Goal: Task Accomplishment & Management: Manage account settings

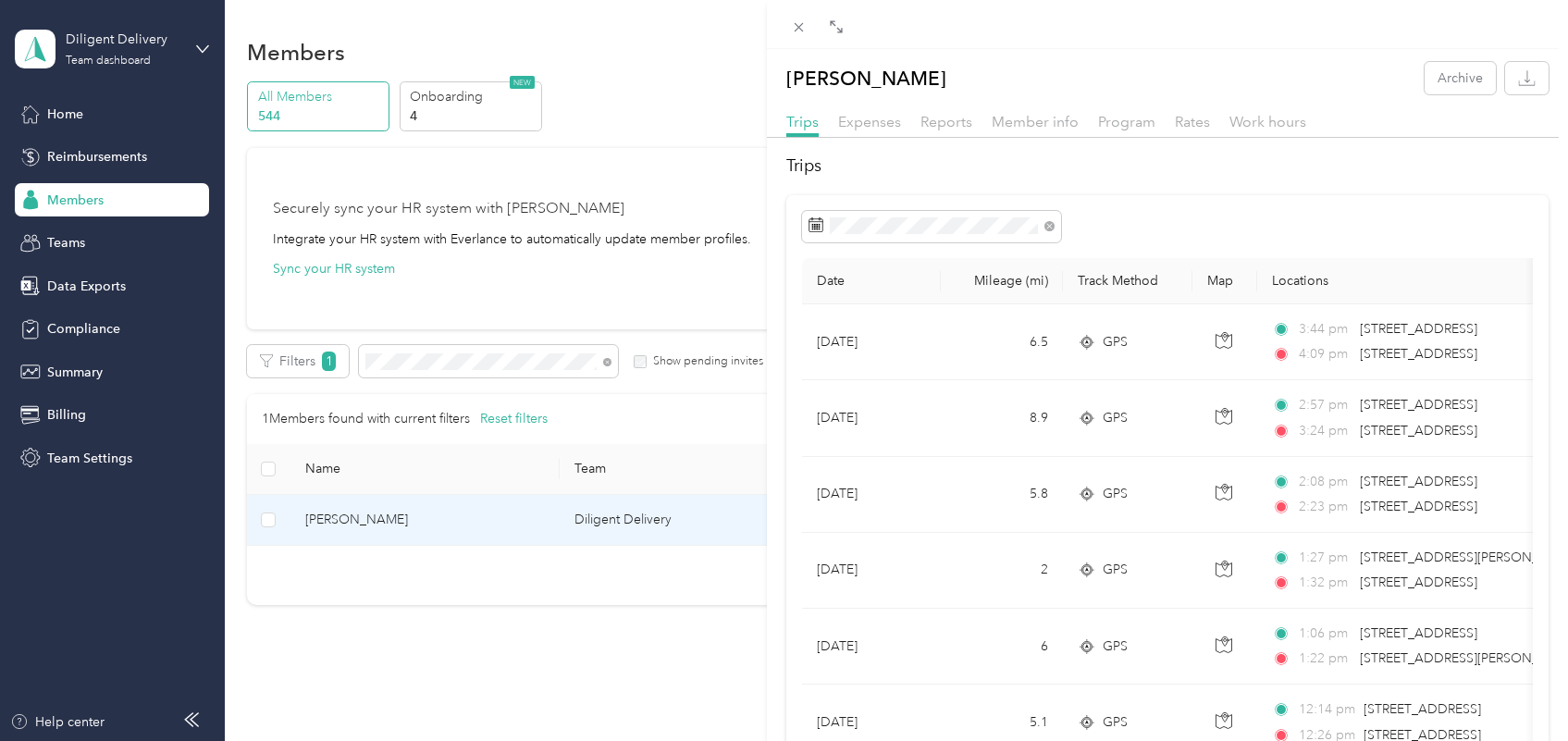
click at [608, 362] on div "[PERSON_NAME] Archive Trips Expenses Reports Member info Program Rates Work hou…" at bounding box center [784, 370] width 1568 height 741
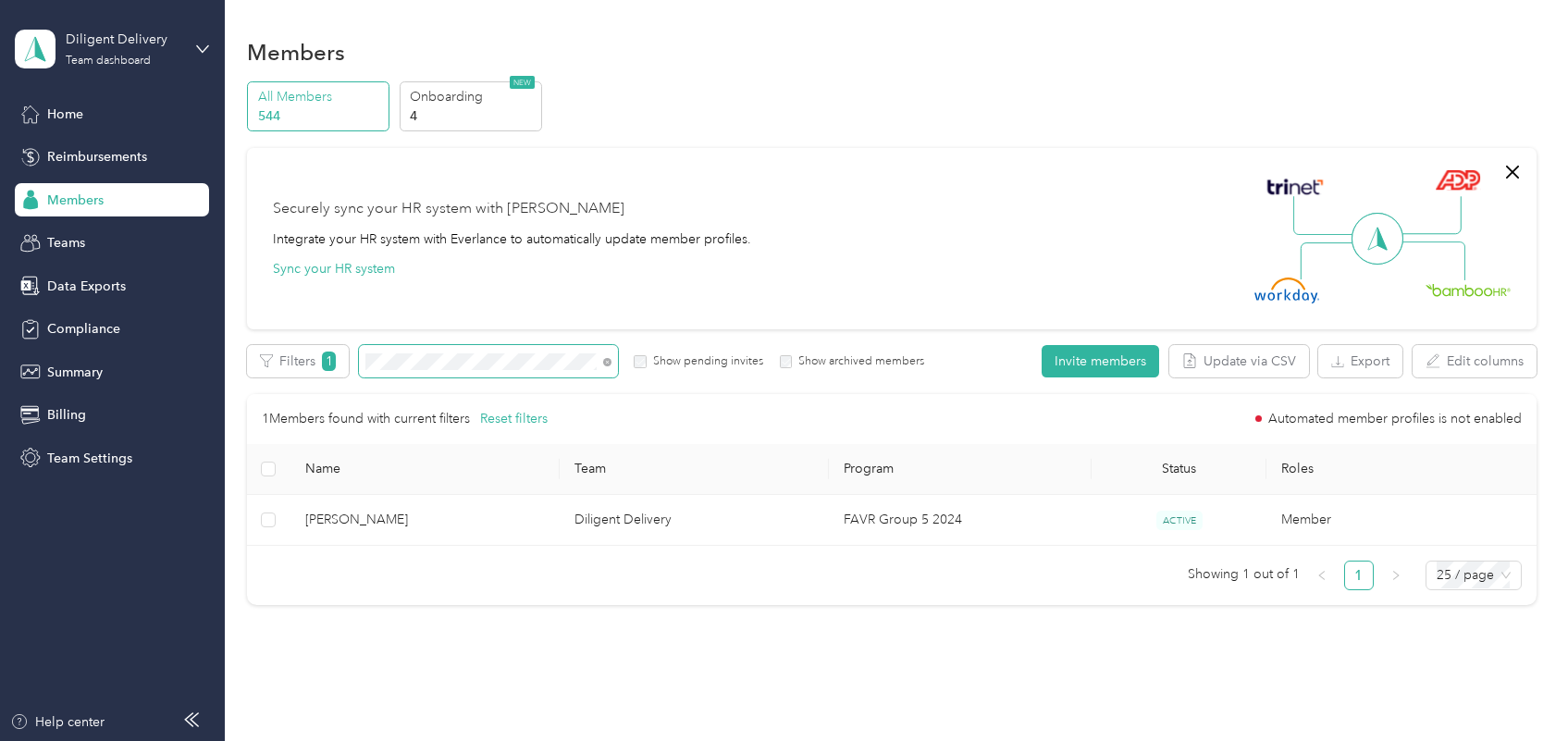
click at [363, 349] on span at bounding box center [489, 361] width 259 height 33
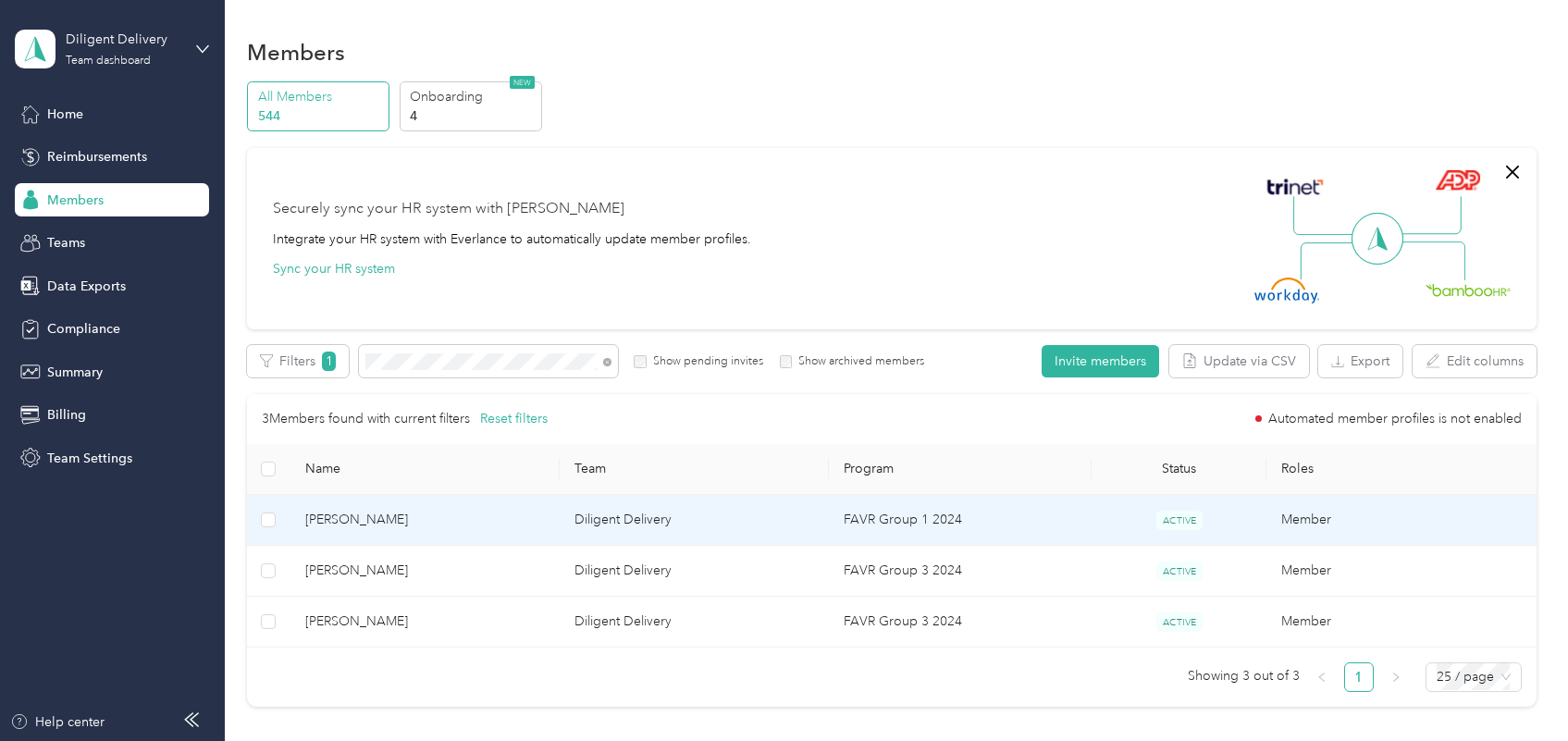
click at [479, 537] on td "[PERSON_NAME]" at bounding box center [425, 519] width 270 height 51
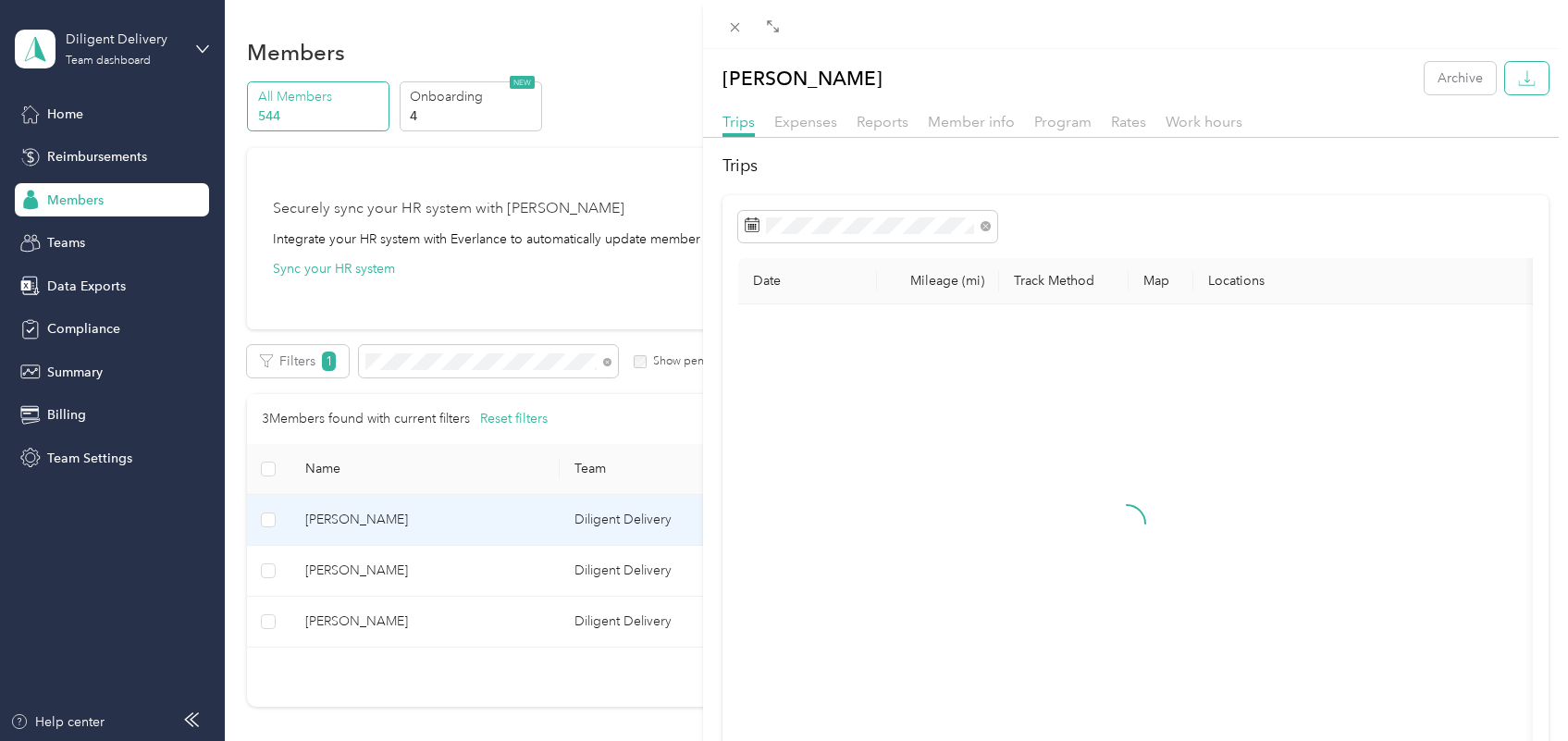
click at [1519, 70] on button "button" at bounding box center [1527, 78] width 44 height 33
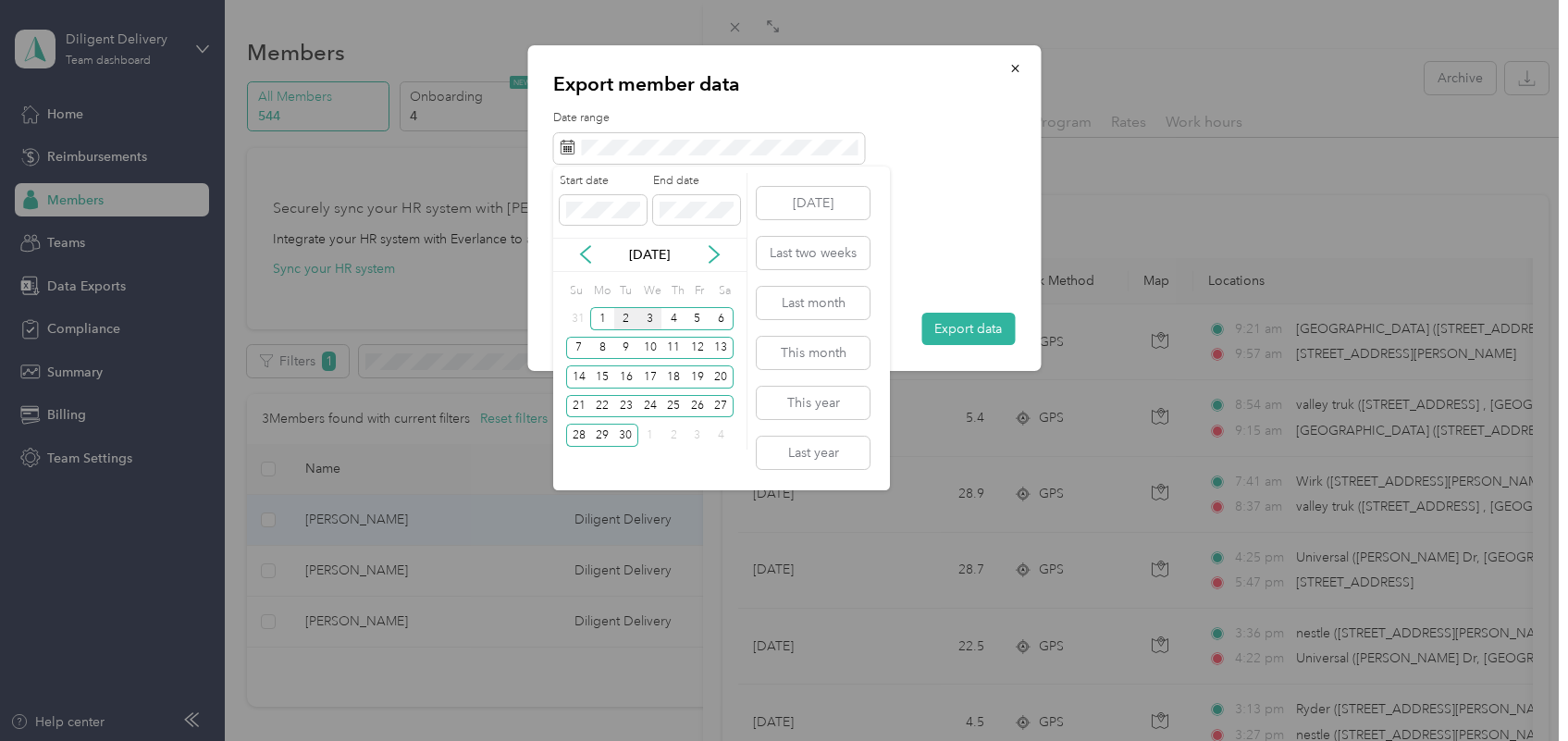
click at [629, 312] on div "2" at bounding box center [626, 318] width 24 height 23
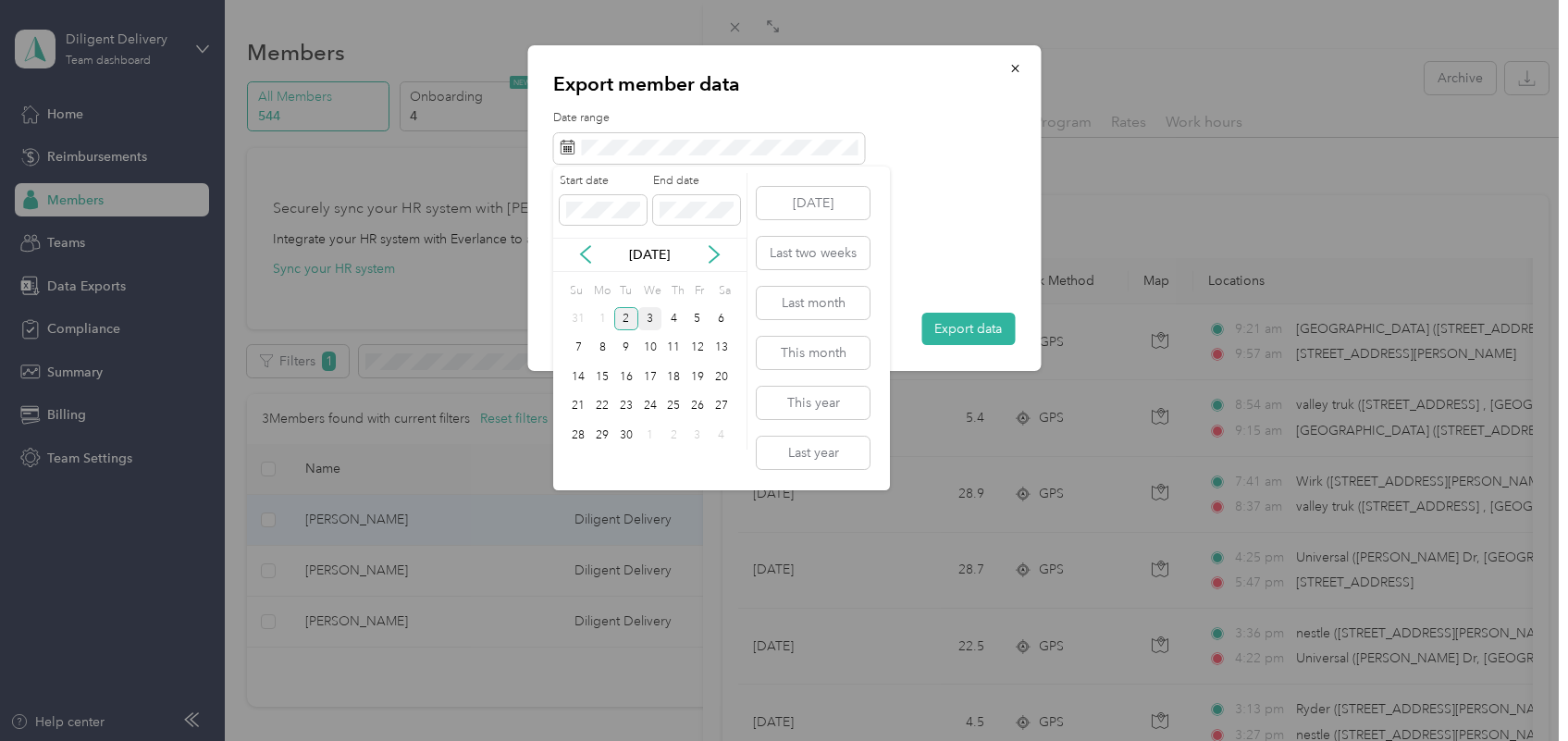
click at [629, 312] on div "2" at bounding box center [626, 318] width 24 height 23
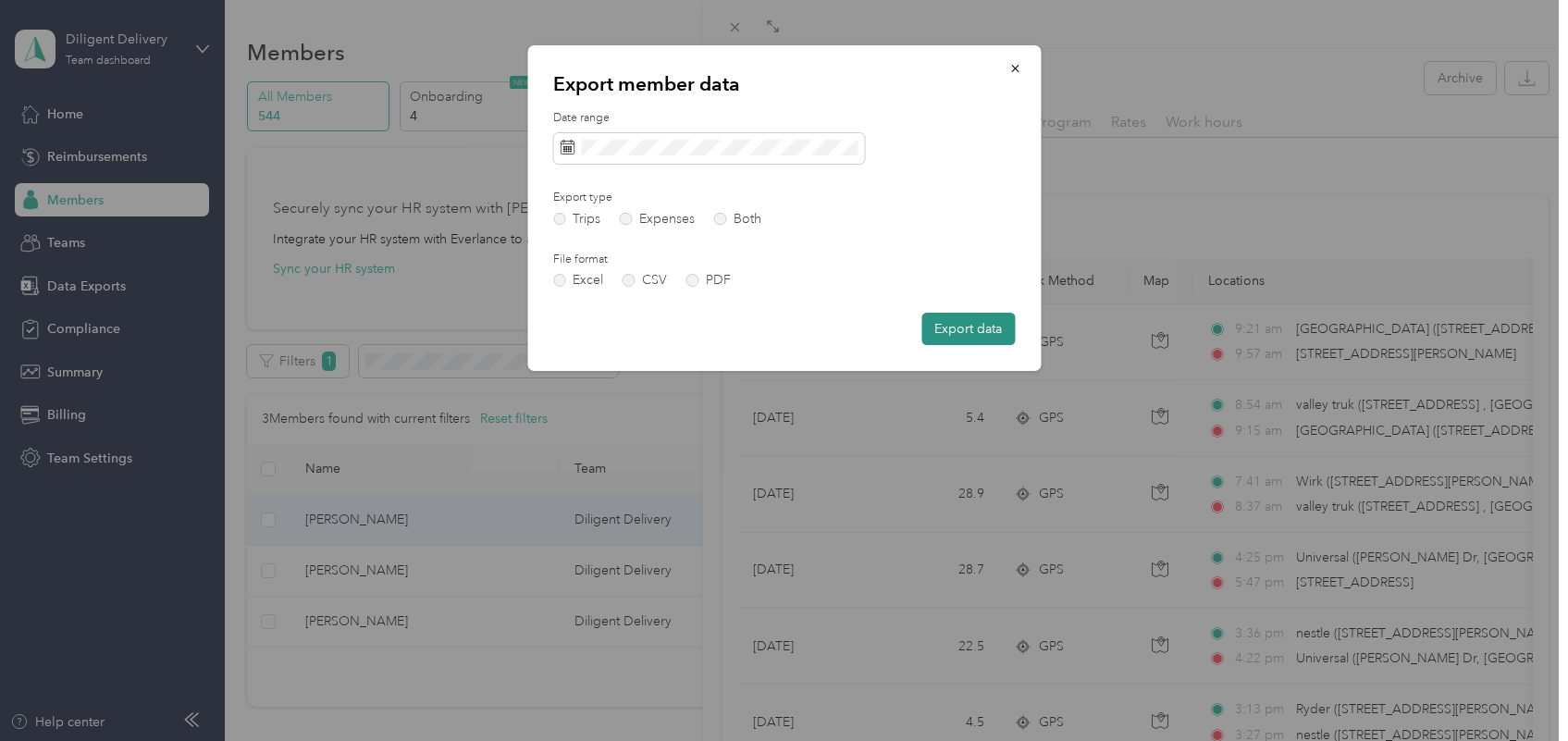
click at [941, 316] on button "Export data" at bounding box center [968, 328] width 94 height 33
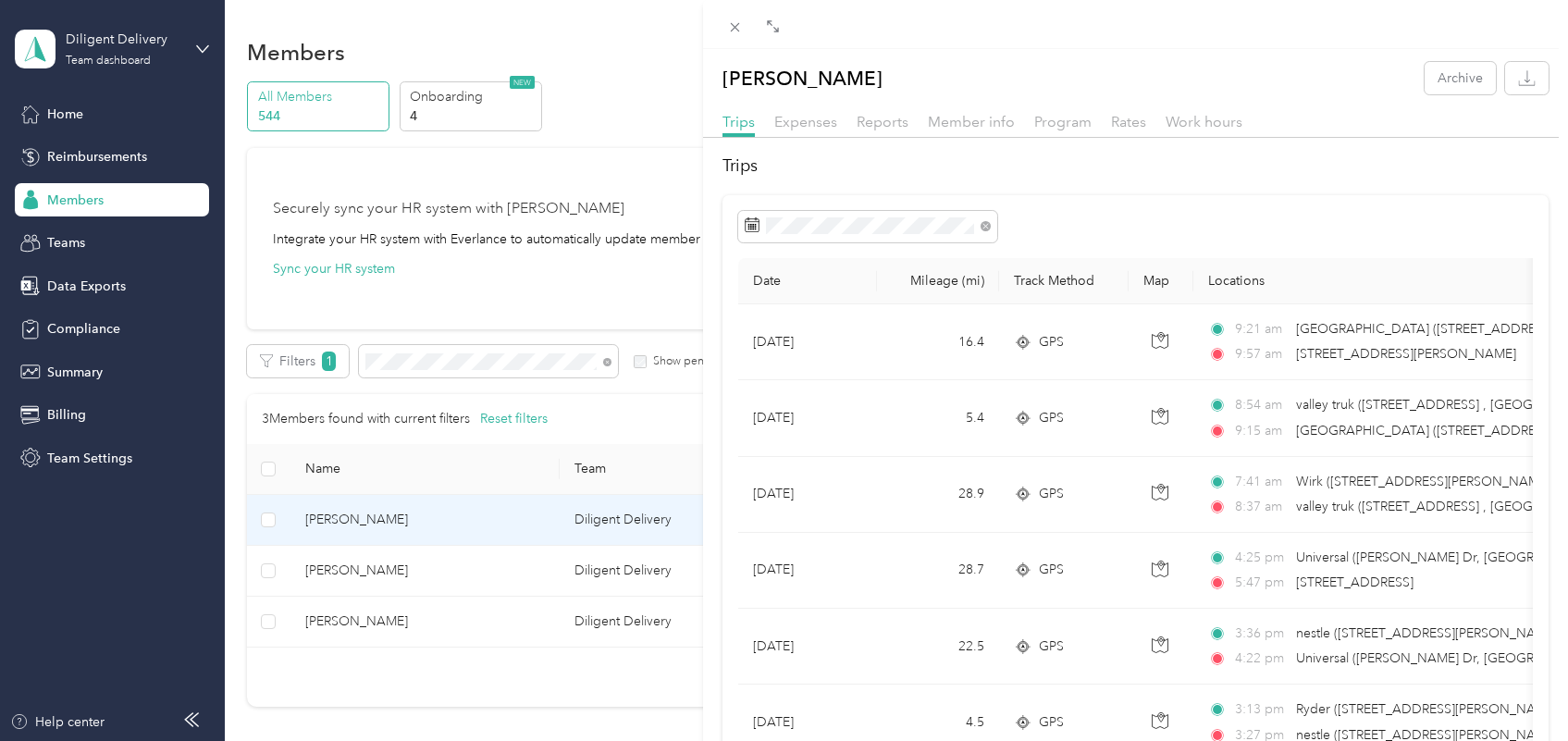
click at [603, 365] on div "[PERSON_NAME] Archive Trips Expenses Reports Member info Program Rates Work hou…" at bounding box center [784, 370] width 1568 height 741
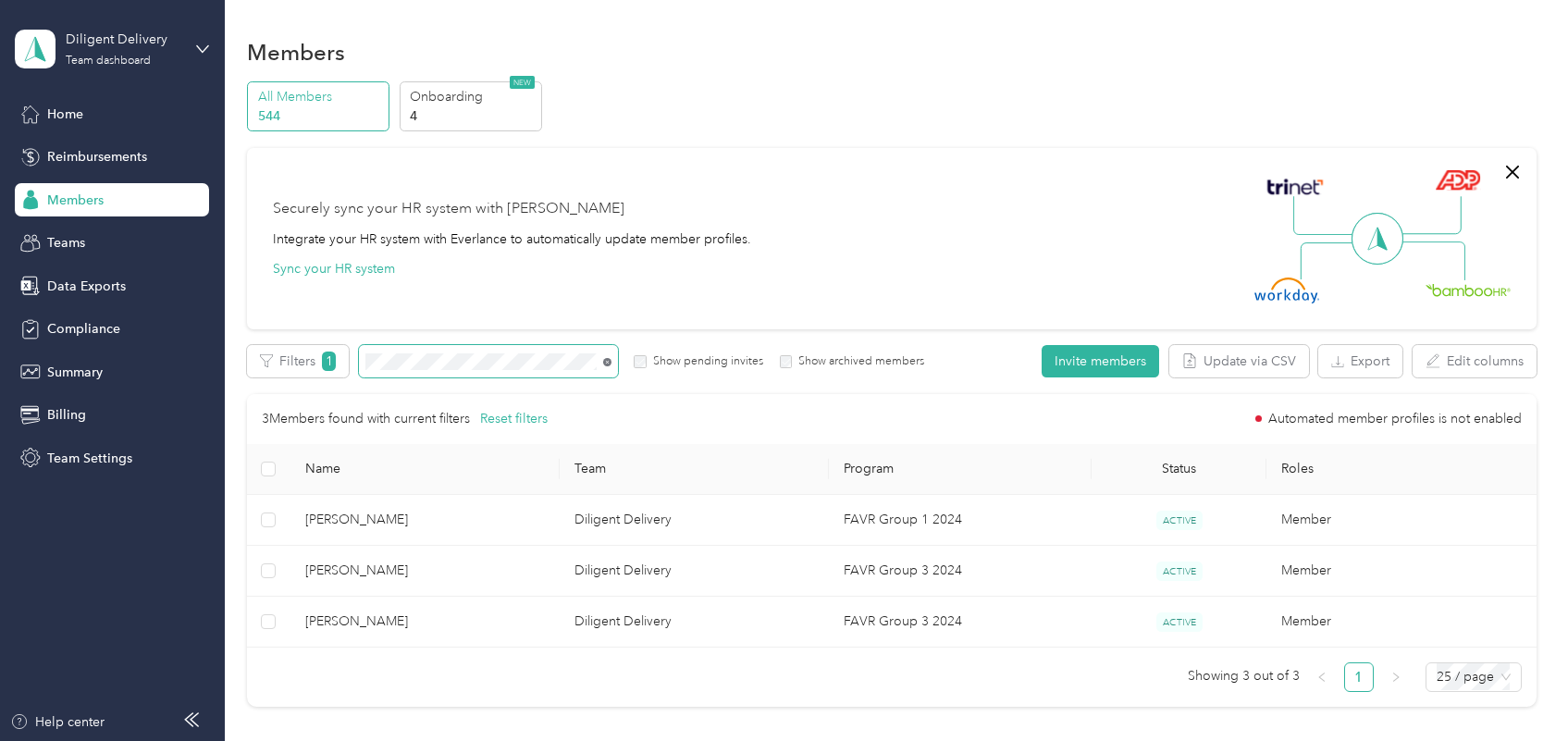
click at [603, 362] on icon at bounding box center [607, 362] width 8 height 8
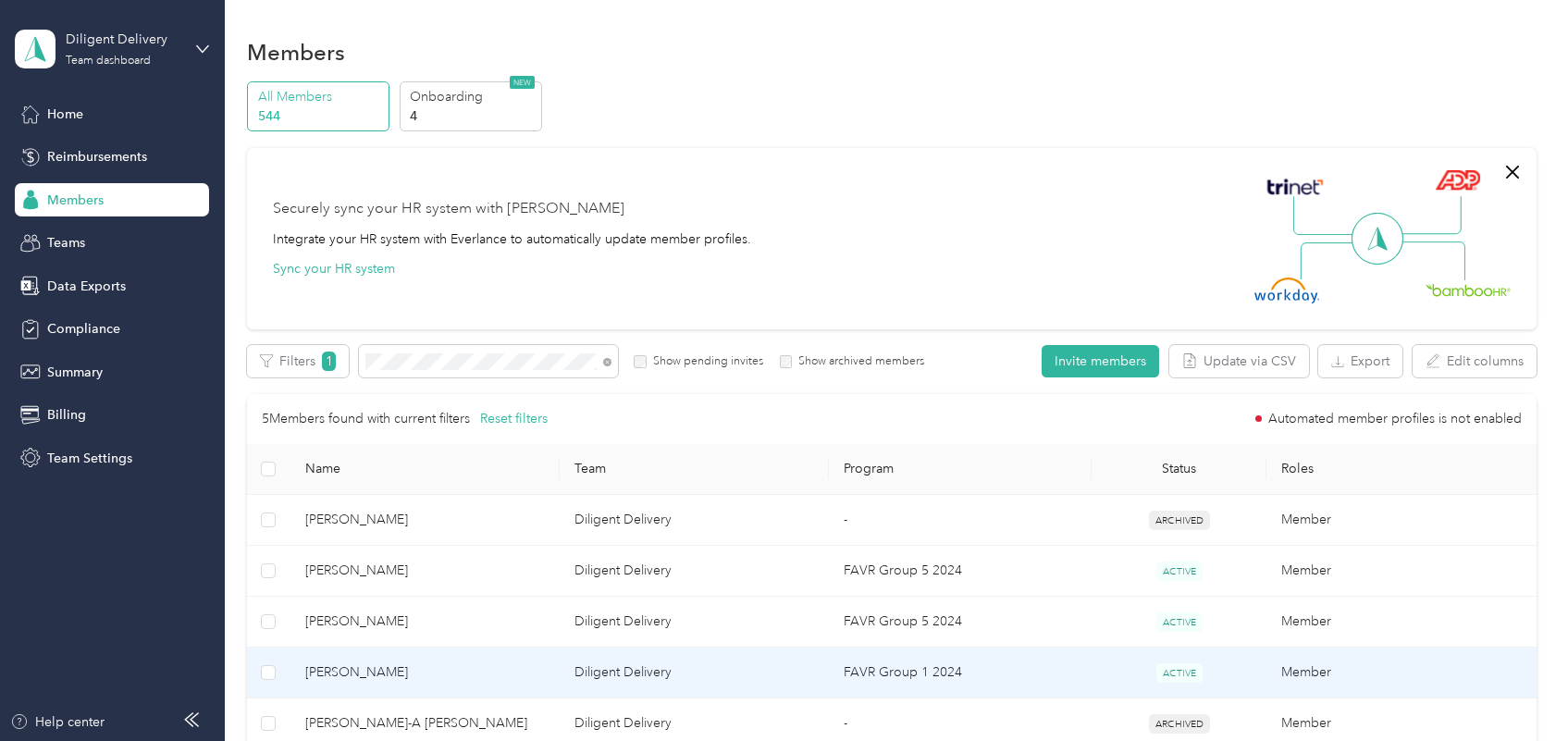
click at [463, 673] on span "[PERSON_NAME]" at bounding box center [425, 672] width 240 height 20
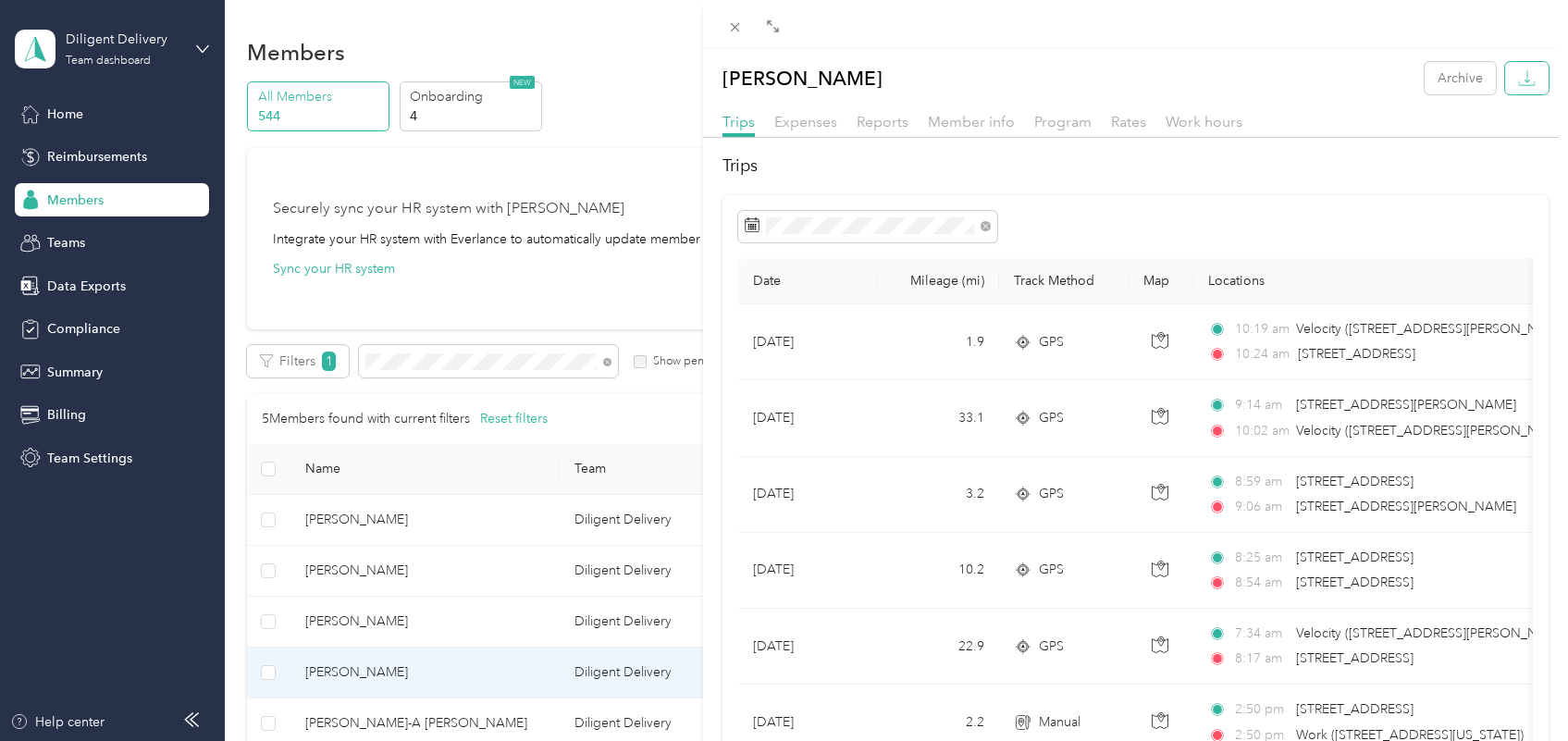
click at [1518, 75] on icon "button" at bounding box center [1527, 79] width 18 height 18
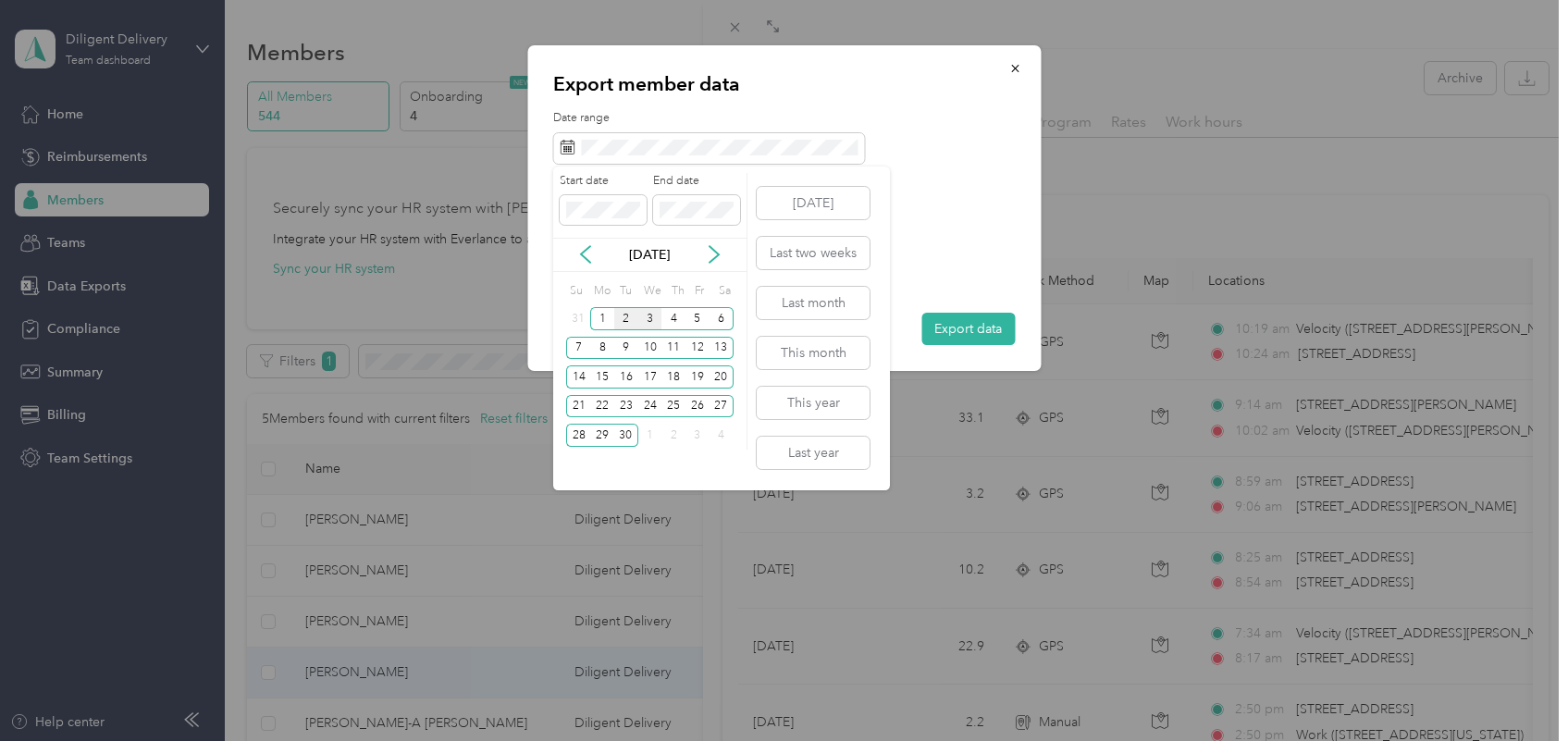
click at [629, 322] on div "2" at bounding box center [626, 318] width 24 height 23
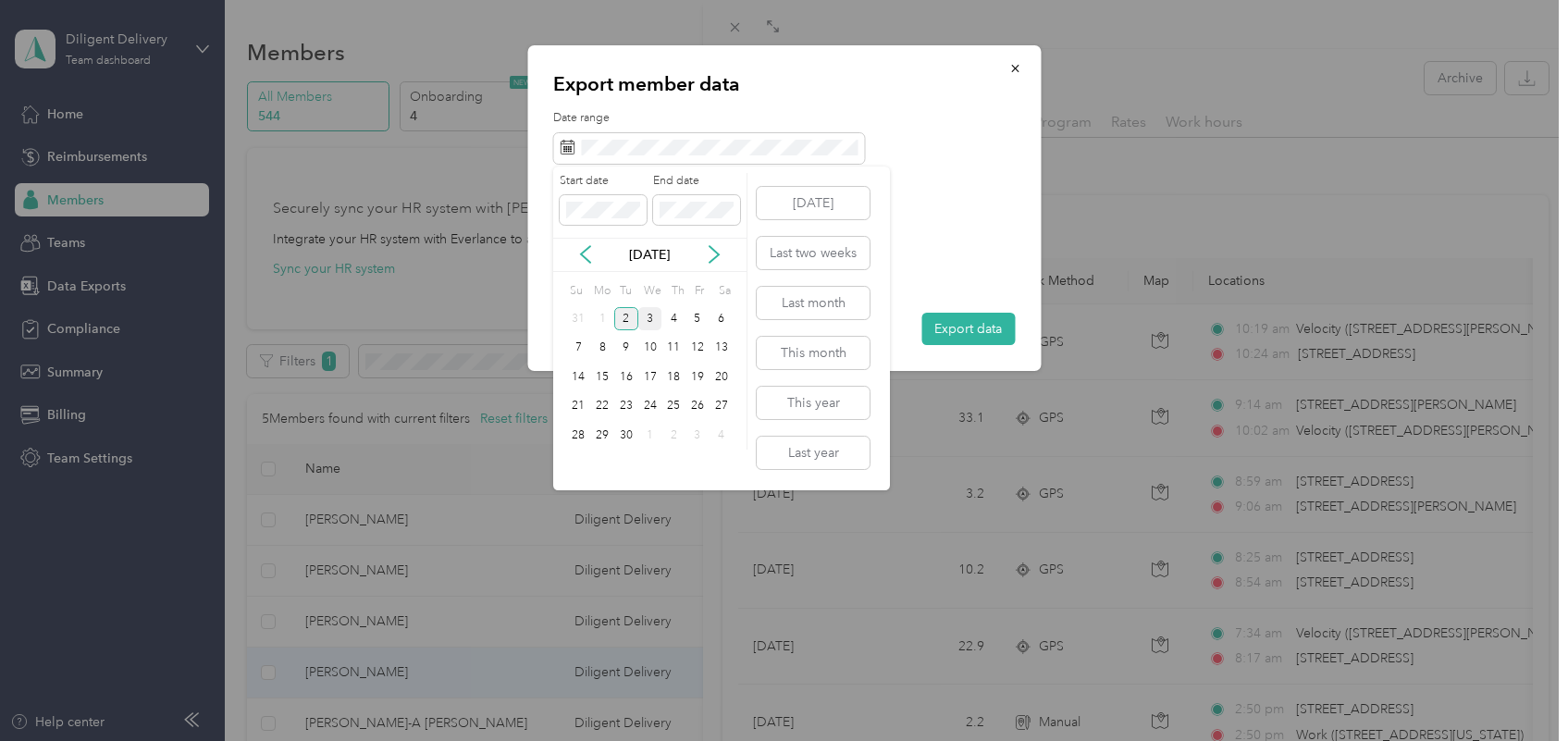
click at [629, 322] on div "2" at bounding box center [626, 318] width 24 height 23
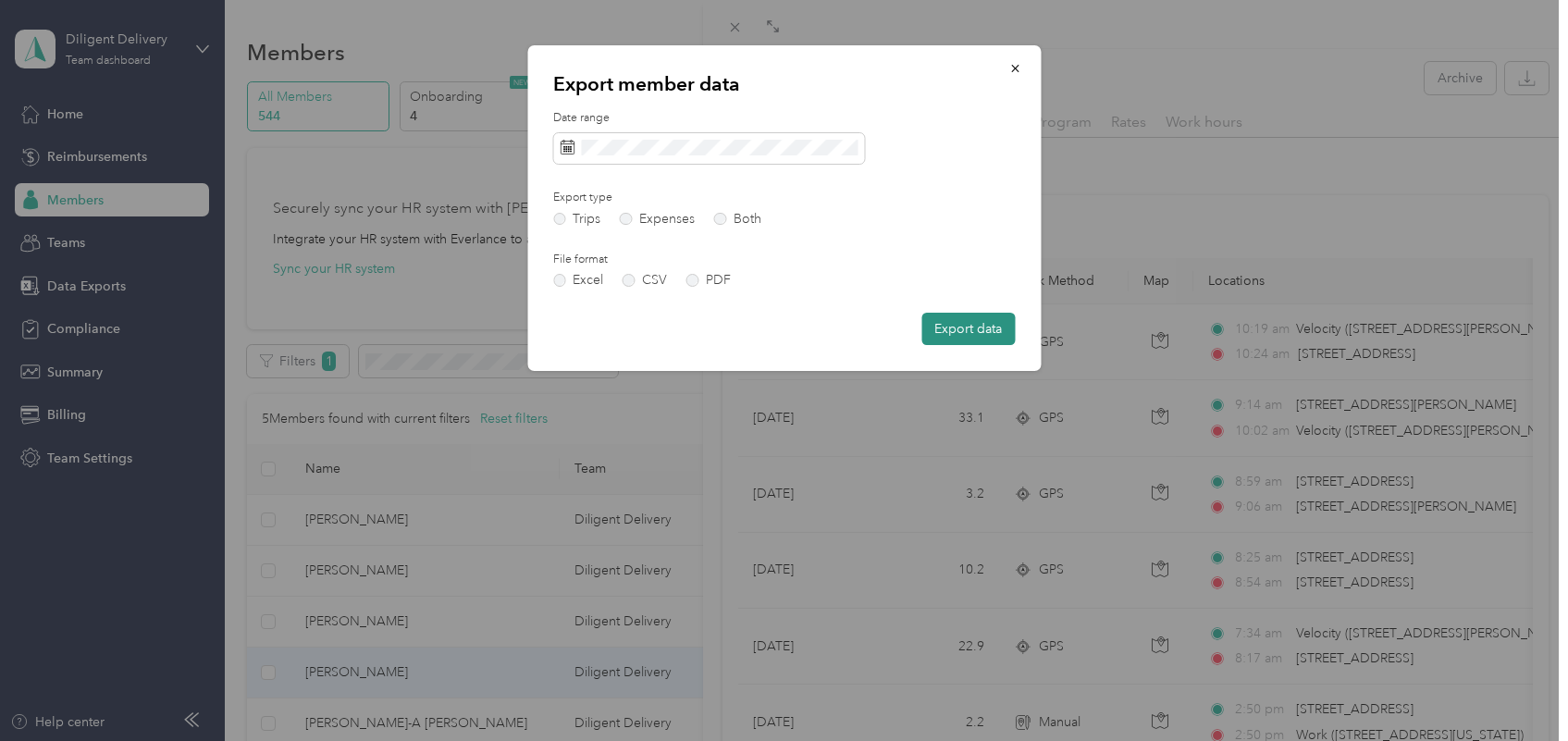
click at [1004, 322] on button "Export data" at bounding box center [968, 328] width 94 height 33
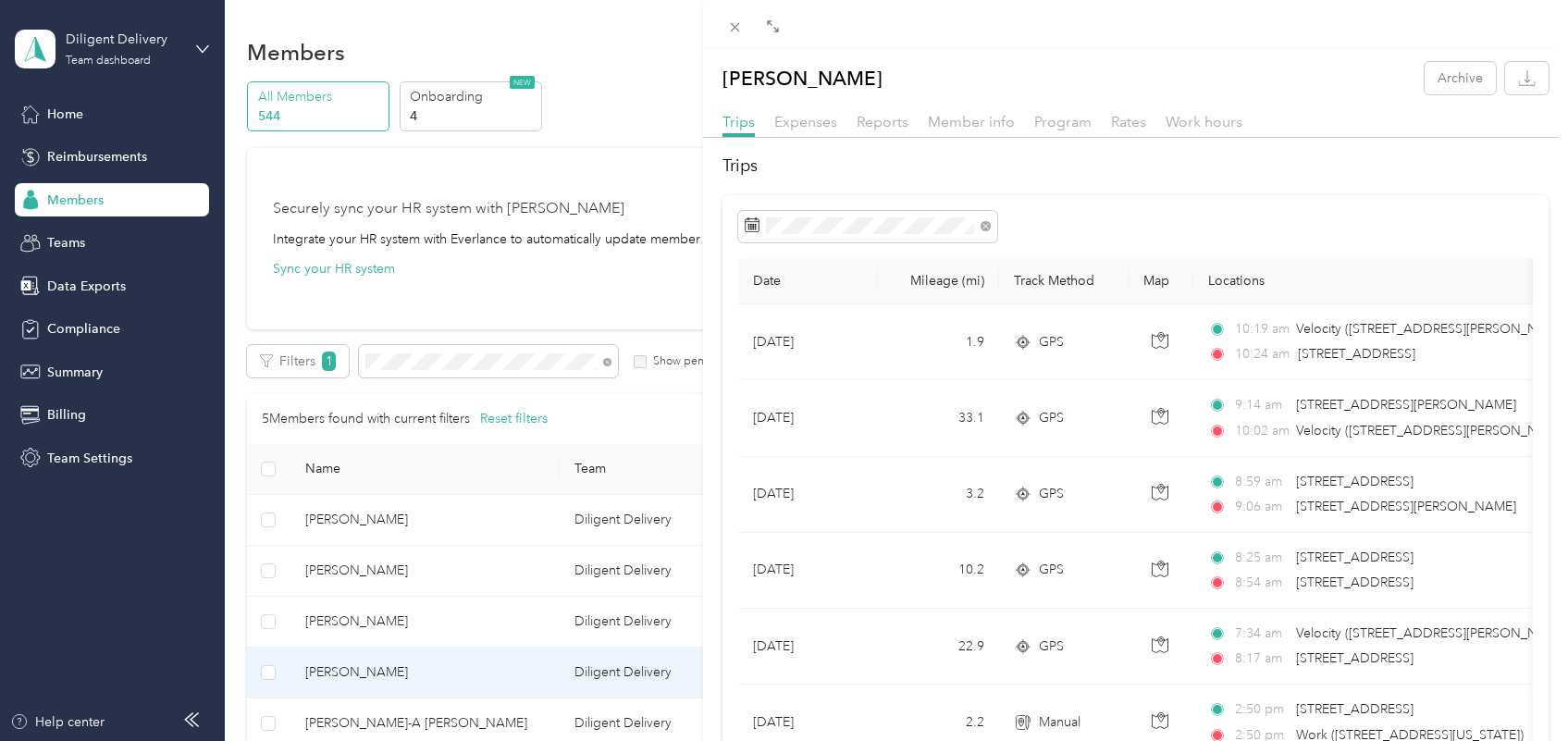
click at [607, 362] on div "[PERSON_NAME] Archive Trips Expenses Reports Member info Program Rates Work hou…" at bounding box center [784, 370] width 1568 height 741
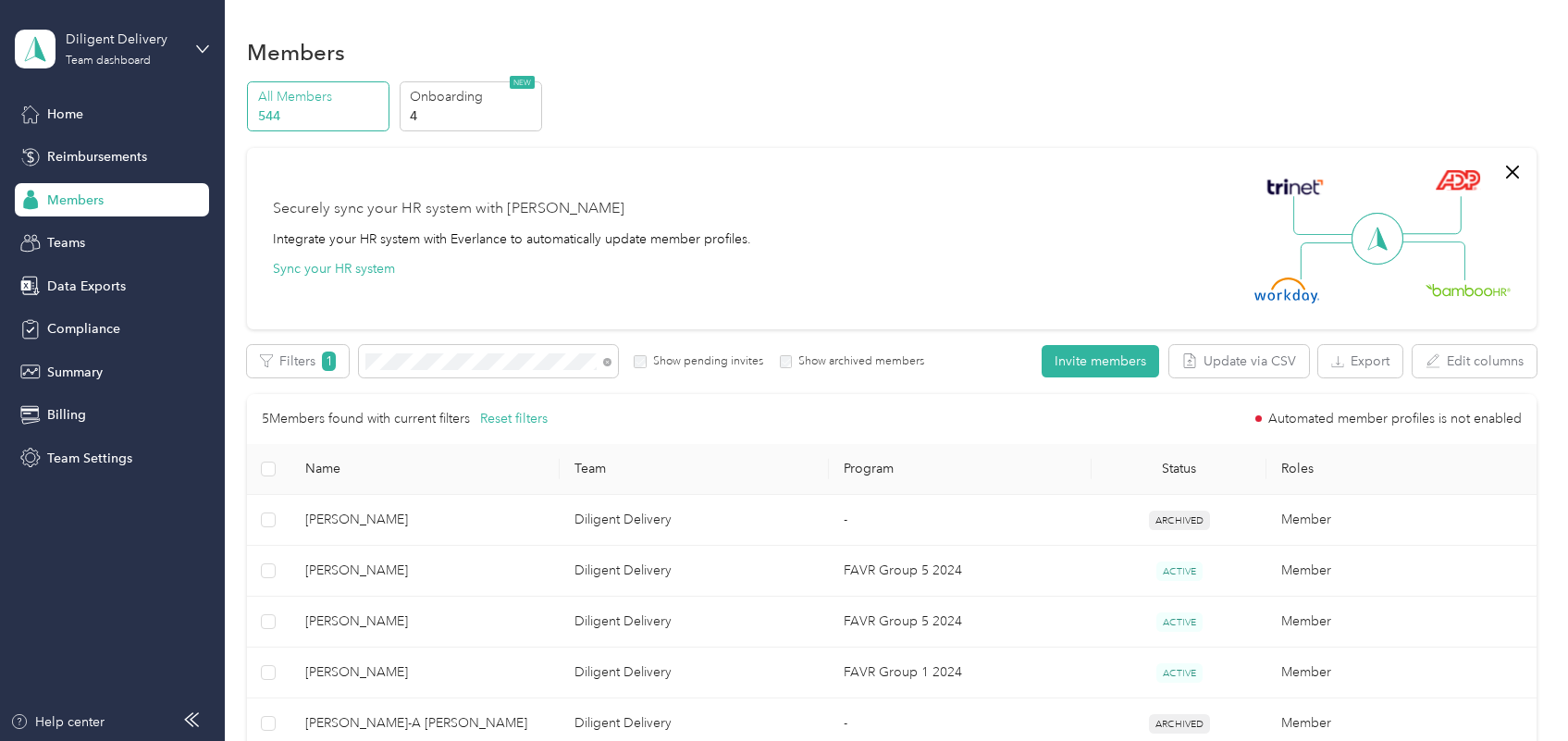
click at [607, 362] on icon at bounding box center [607, 363] width 4 height 4
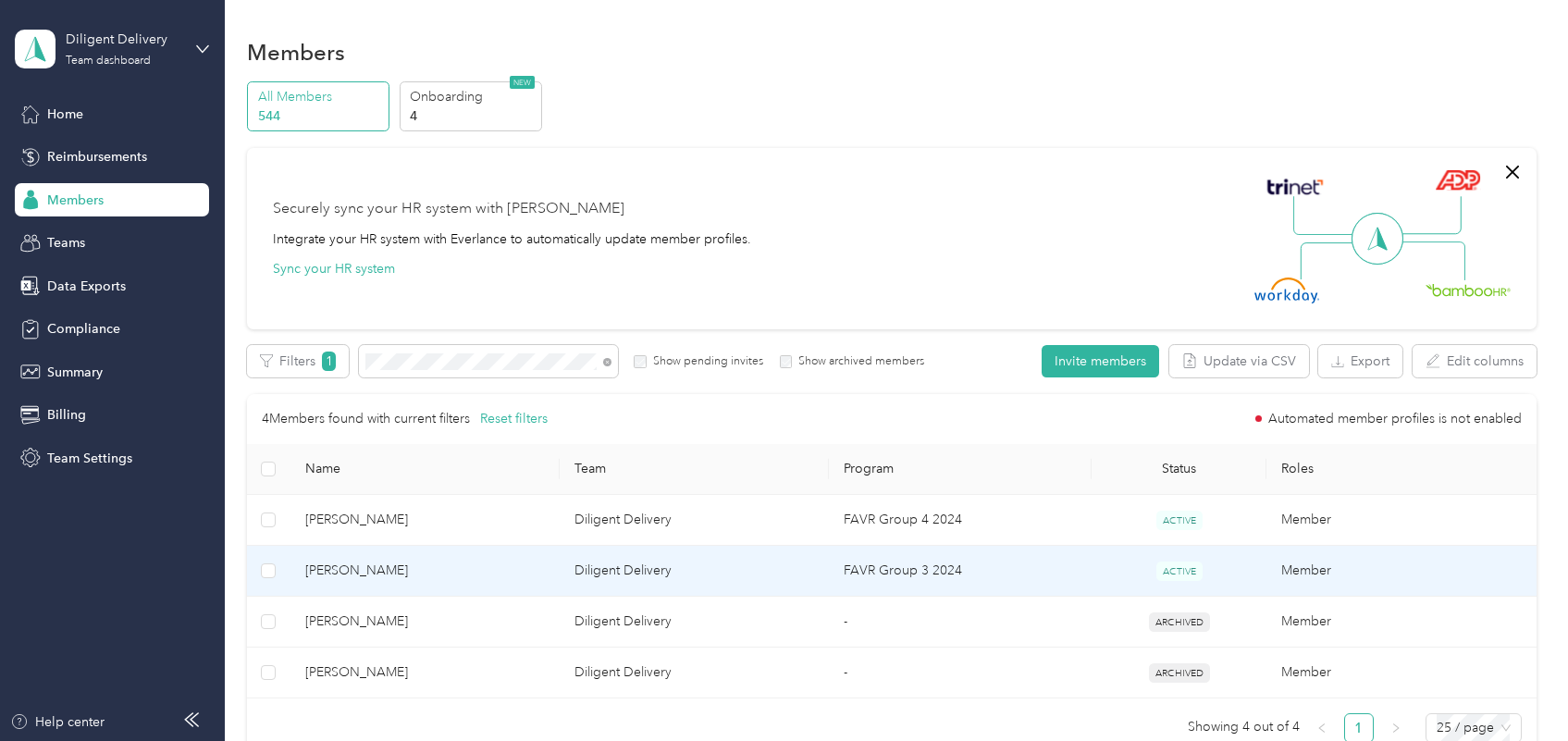
click at [450, 585] on td "[PERSON_NAME]" at bounding box center [425, 571] width 270 height 51
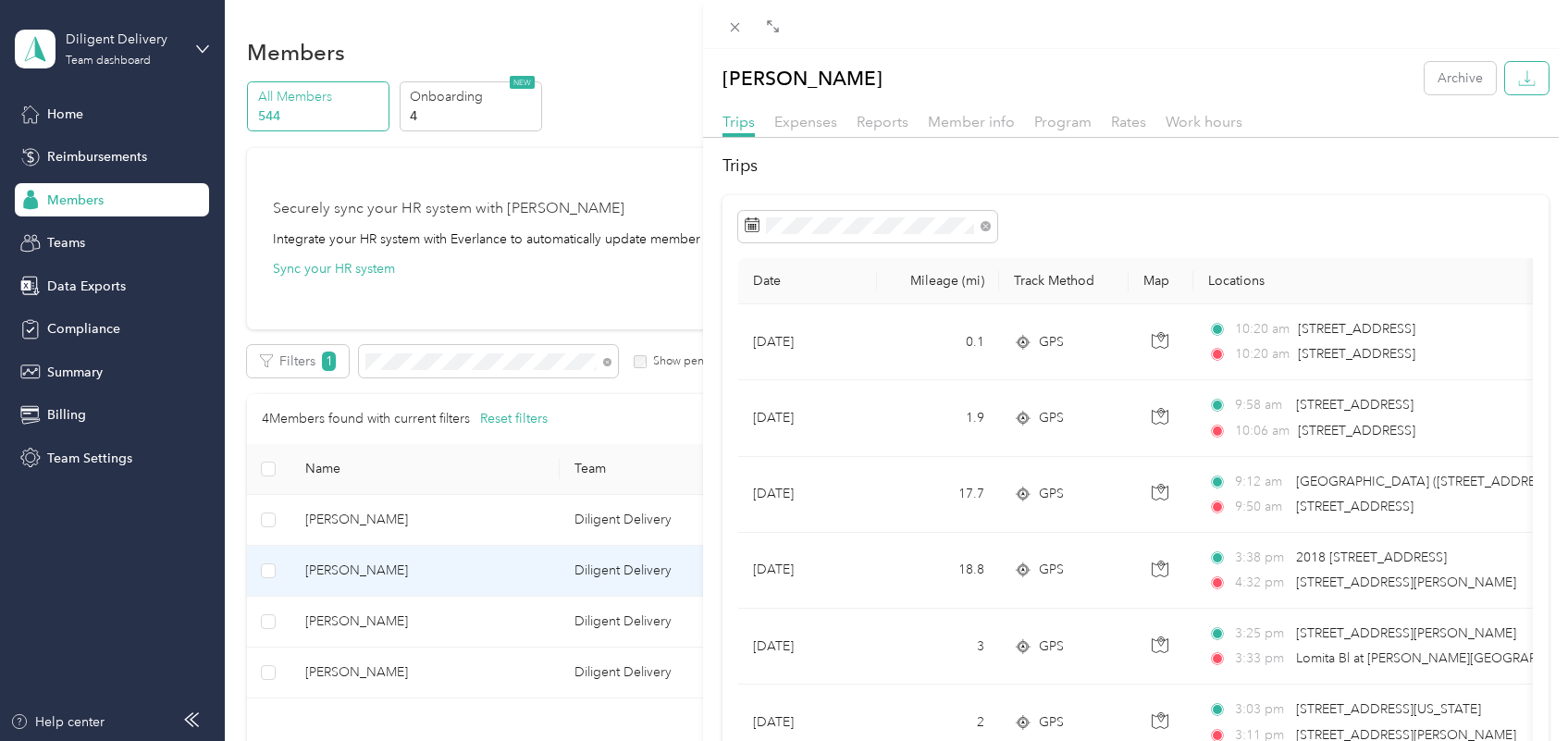
click at [1518, 85] on icon "button" at bounding box center [1527, 79] width 18 height 18
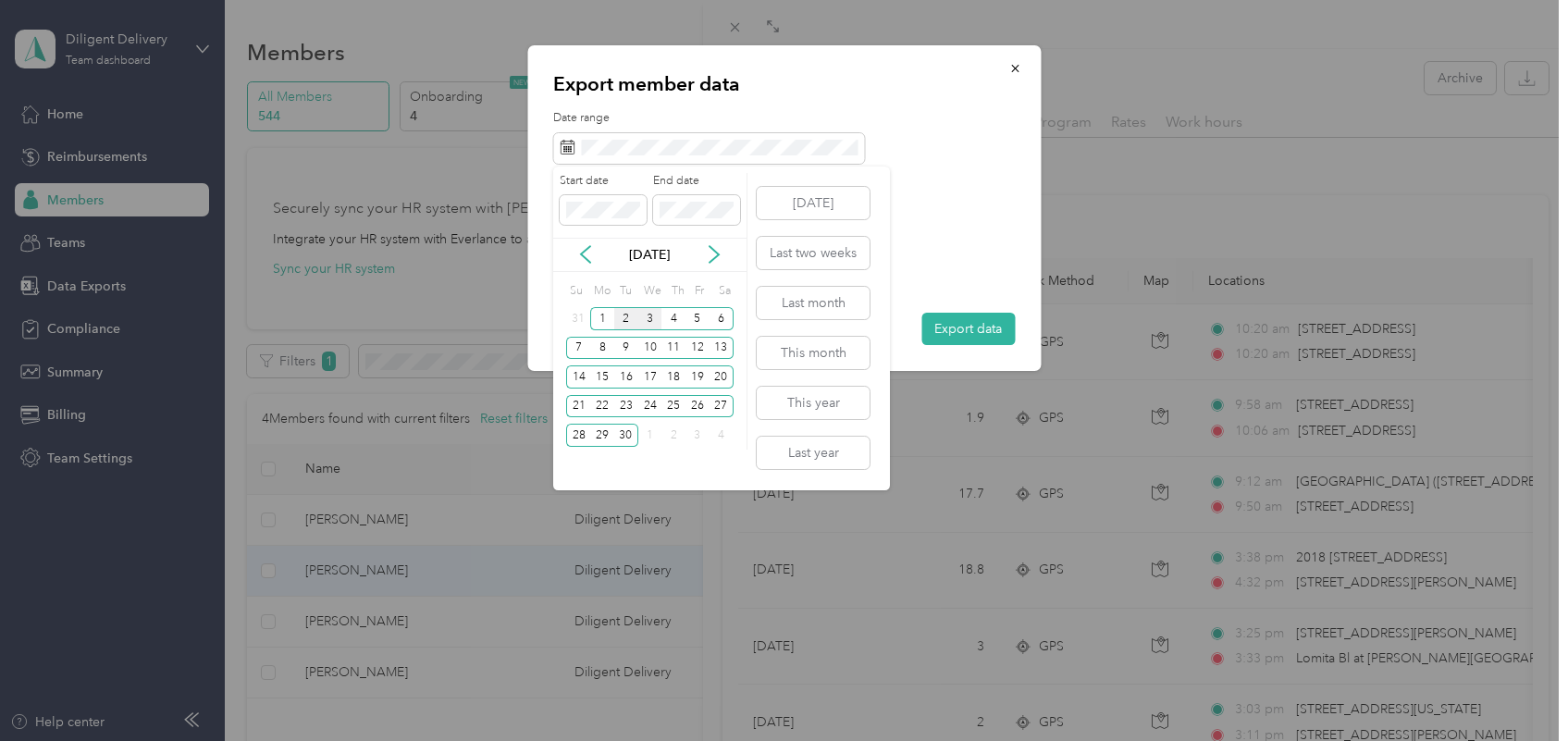
click at [623, 310] on div "2" at bounding box center [626, 318] width 24 height 23
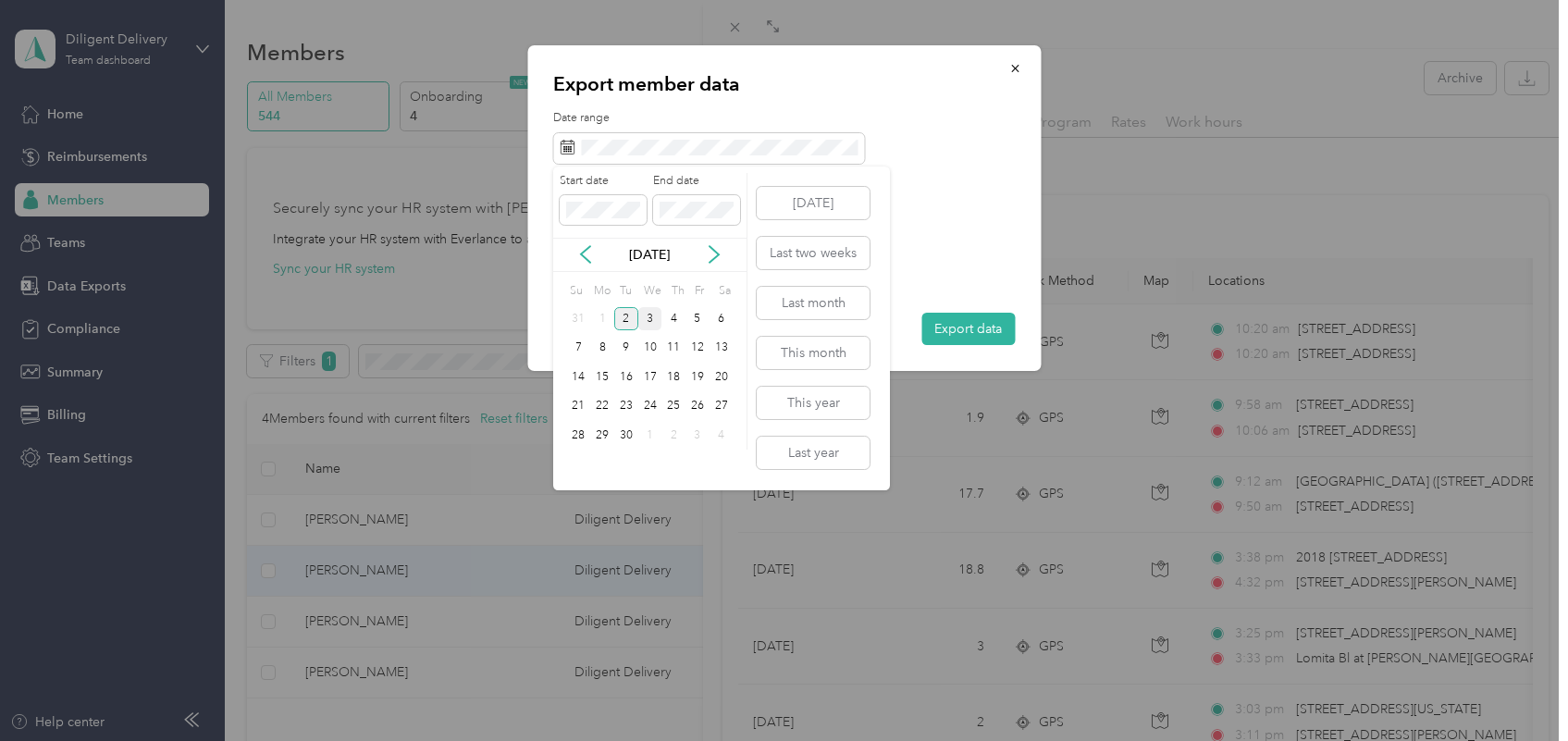
click at [623, 310] on div "2" at bounding box center [626, 318] width 24 height 23
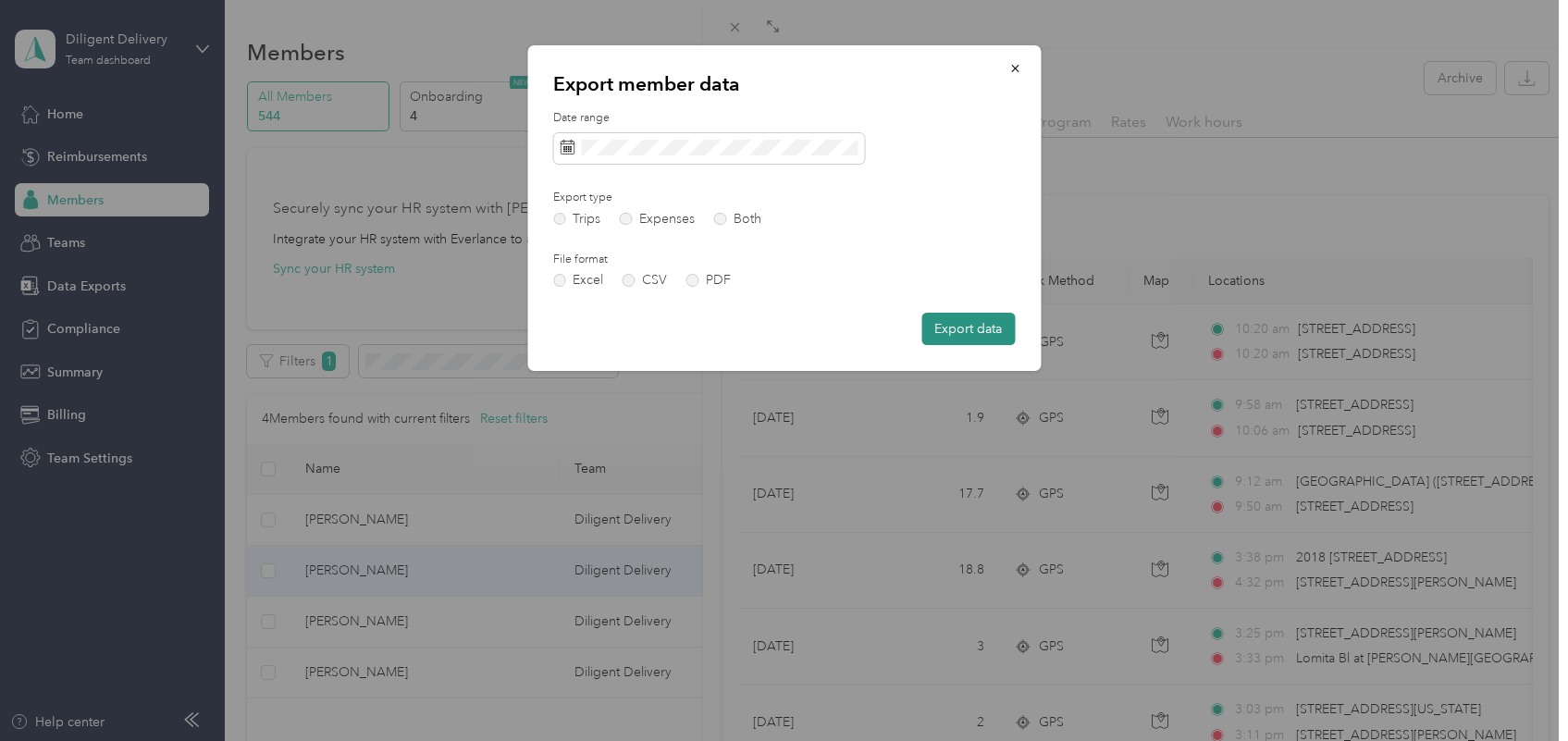
click at [1008, 331] on button "Export data" at bounding box center [968, 328] width 94 height 33
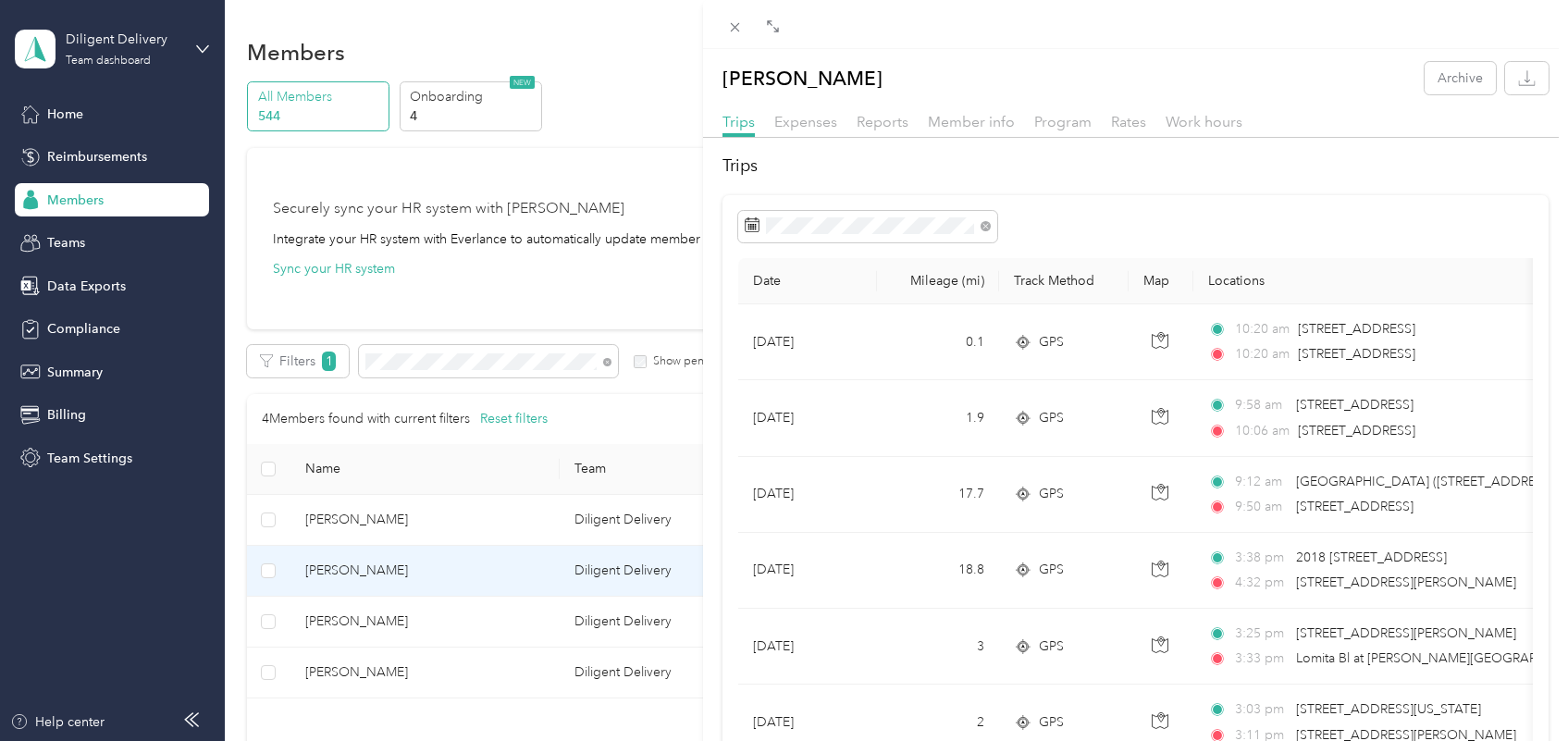
click at [603, 362] on div "[PERSON_NAME] Archive Trips Expenses Reports Member info Program Rates Work hou…" at bounding box center [784, 370] width 1568 height 741
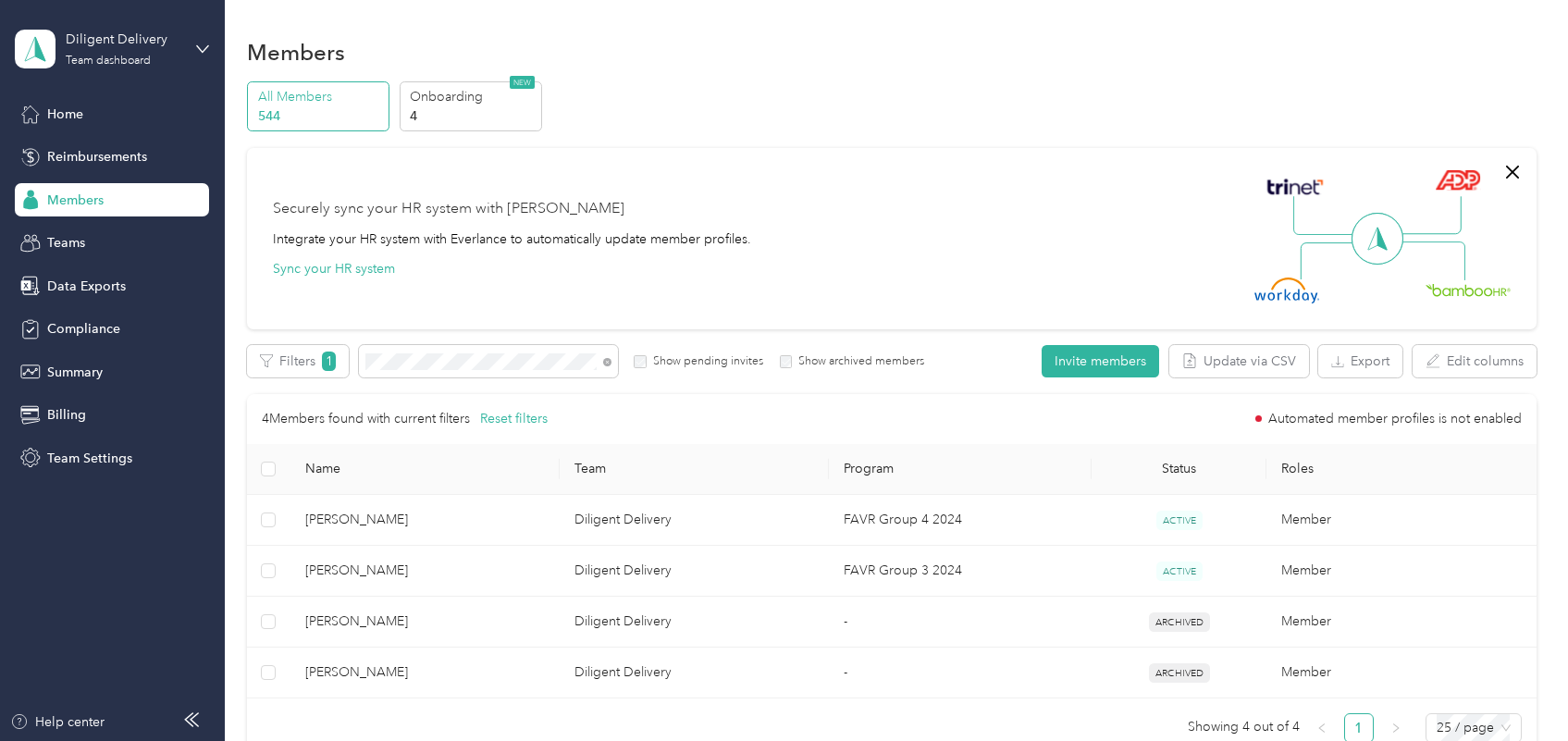
click at [607, 362] on icon at bounding box center [607, 363] width 4 height 4
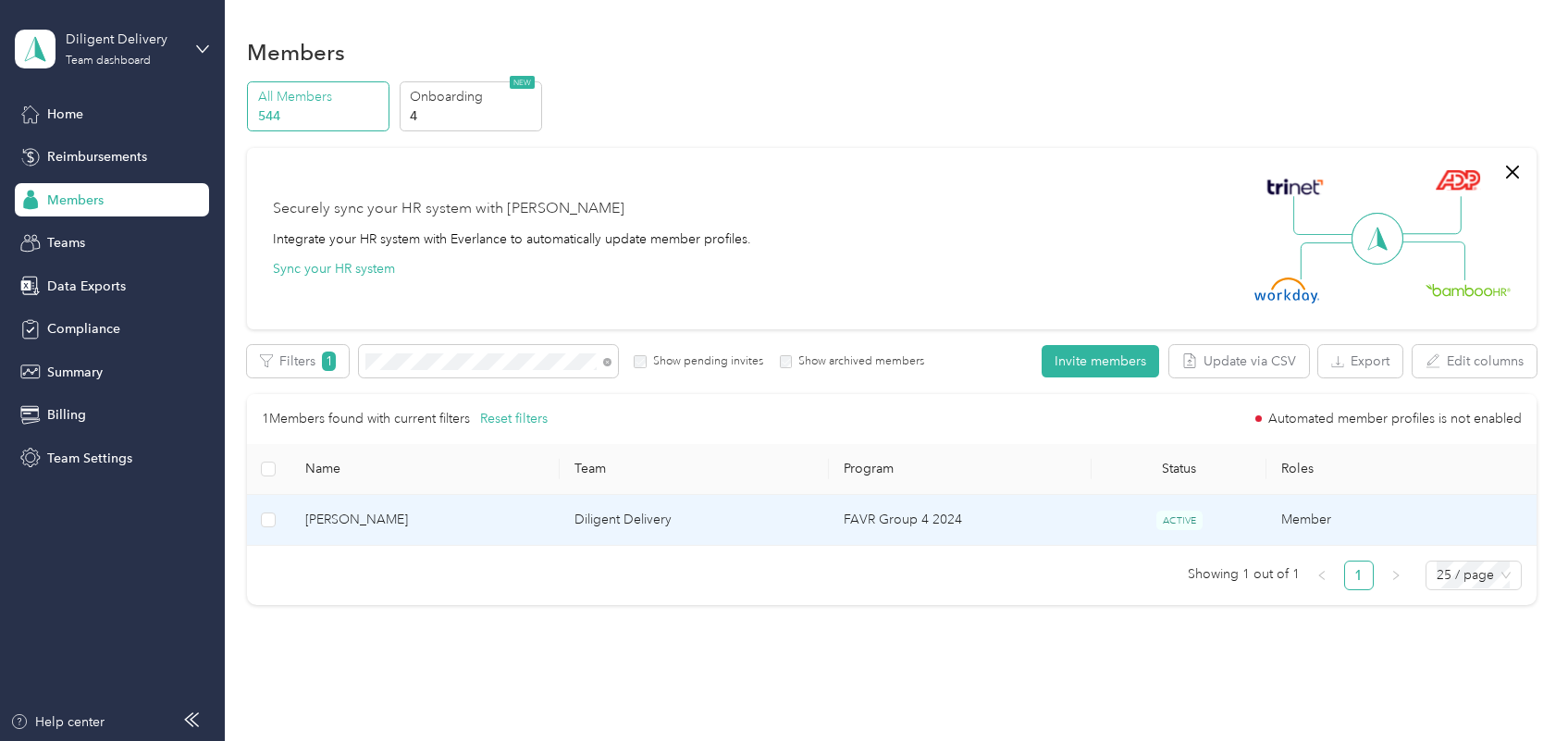
click at [473, 522] on span "[PERSON_NAME]" at bounding box center [425, 519] width 240 height 20
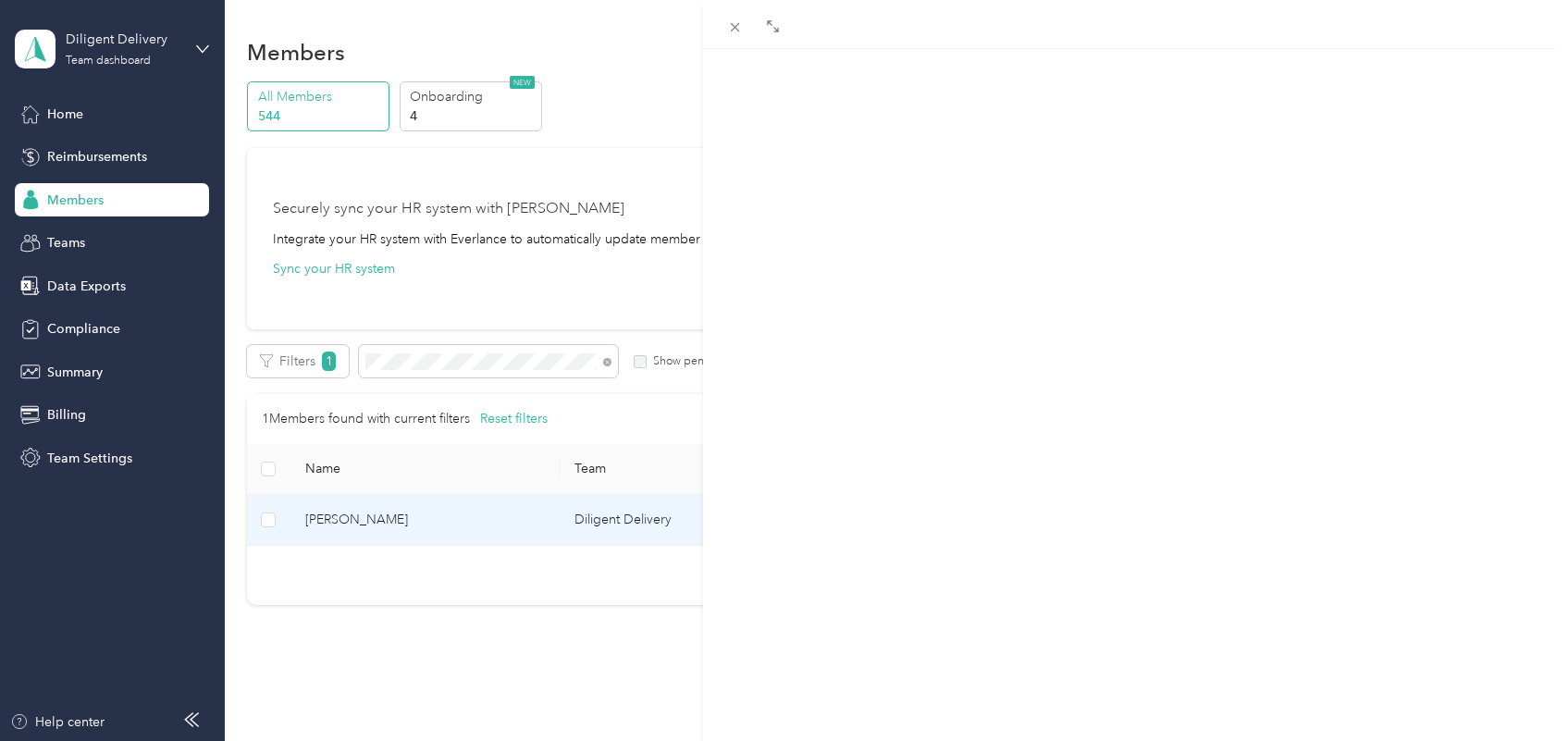
click at [1518, 81] on icon "button" at bounding box center [1527, 79] width 18 height 18
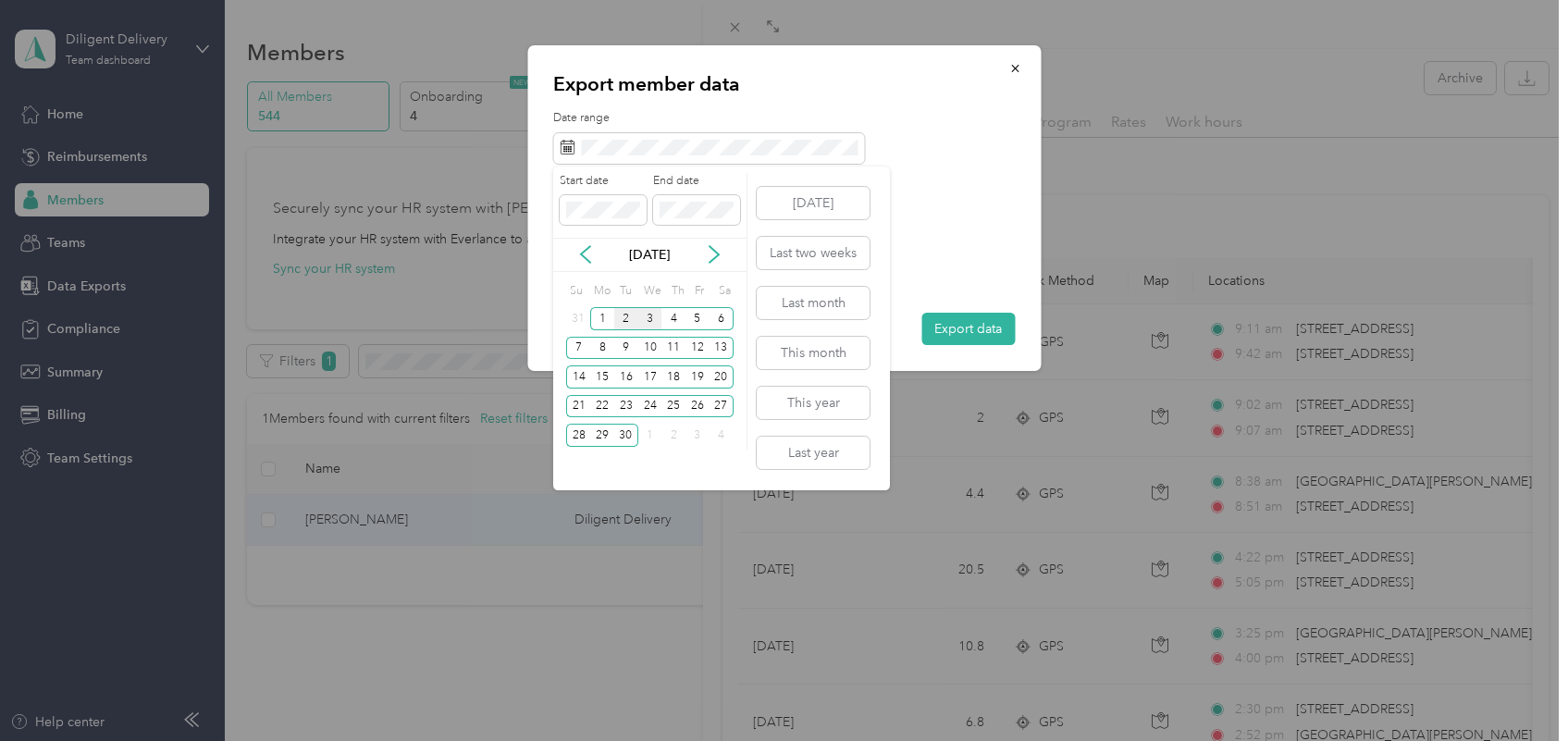
click at [631, 322] on div "2" at bounding box center [626, 318] width 24 height 23
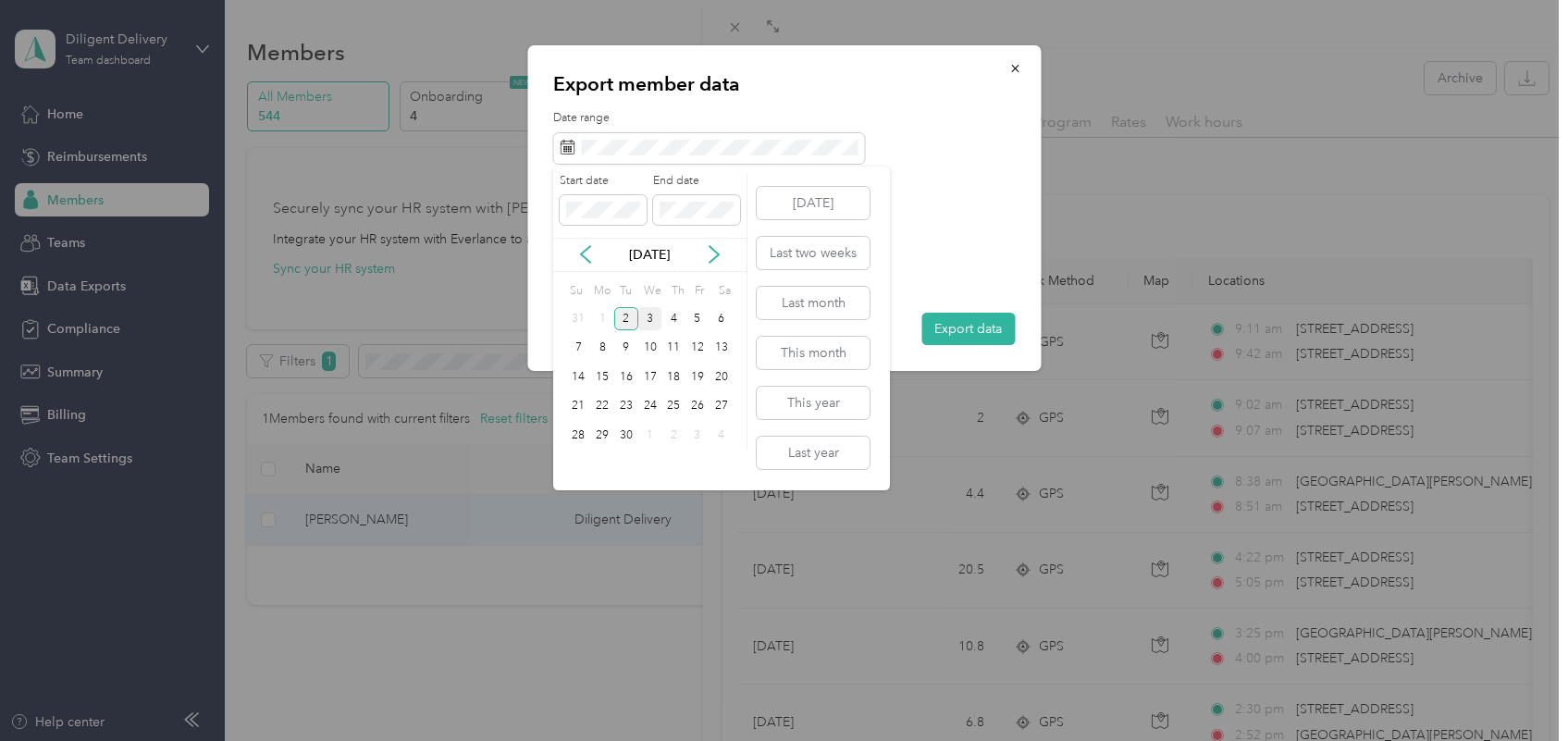
click at [631, 322] on div "2" at bounding box center [626, 318] width 24 height 23
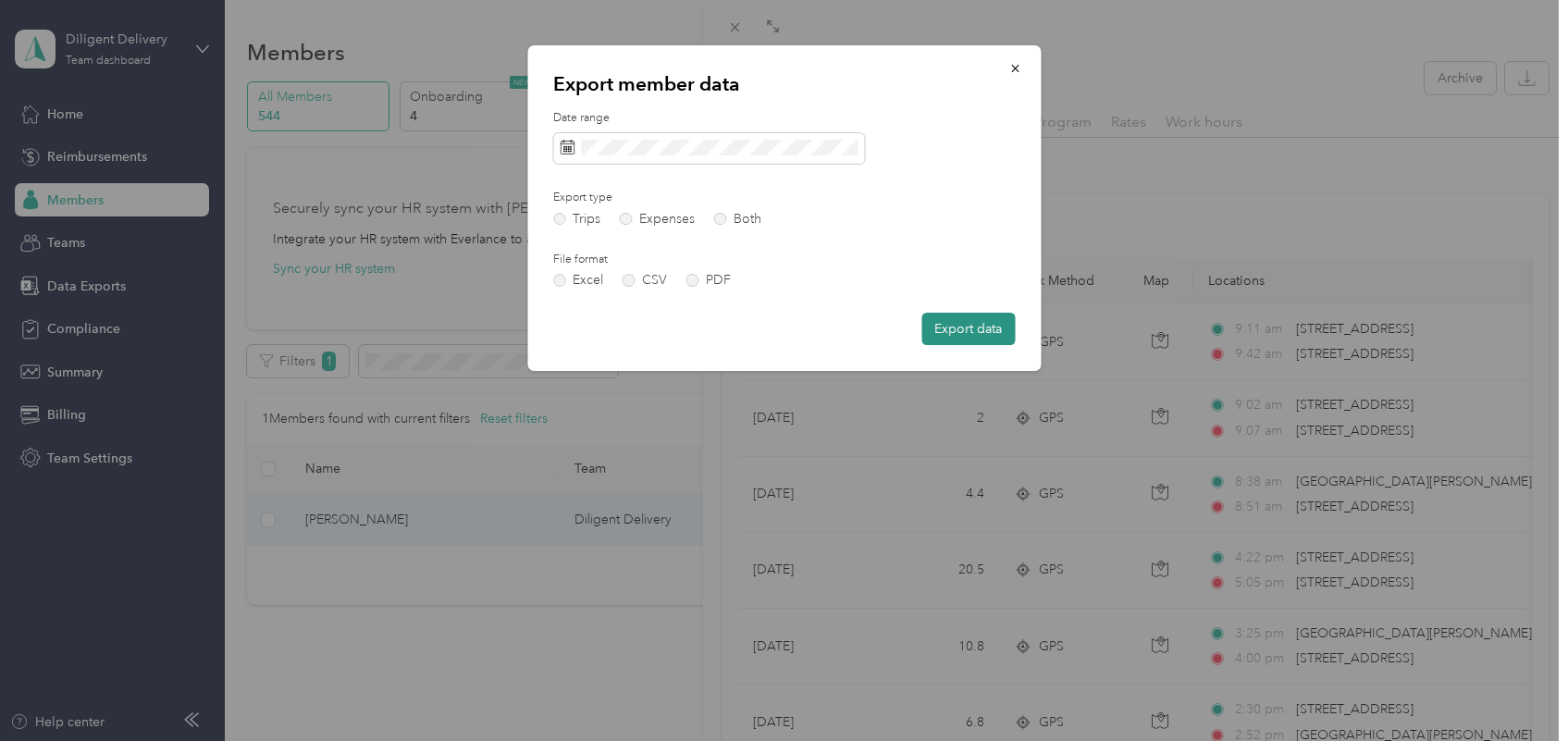
click at [967, 330] on button "Export data" at bounding box center [968, 328] width 94 height 33
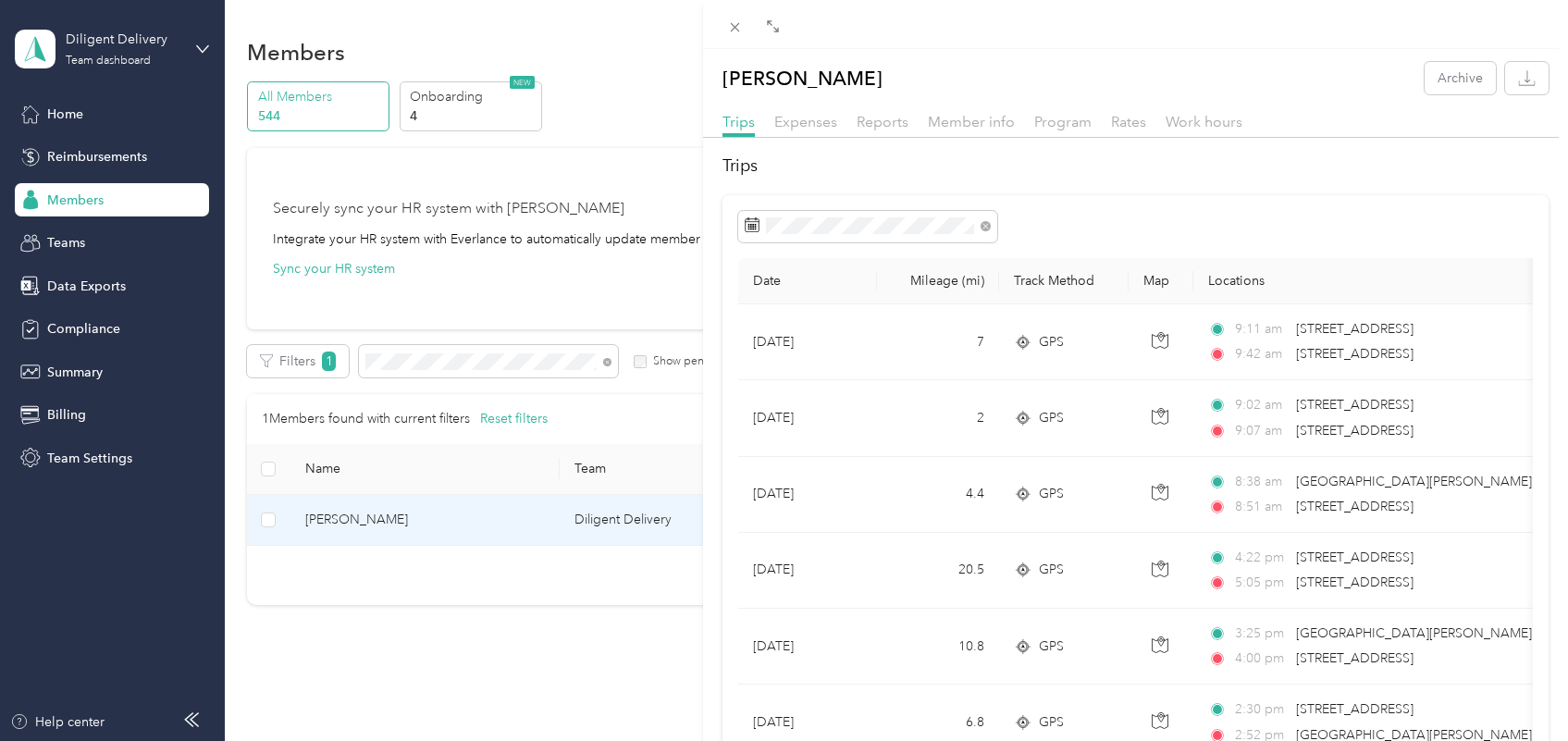
click at [608, 365] on div "[PERSON_NAME] Archive Trips Expenses Reports Member info Program Rates Work hou…" at bounding box center [784, 370] width 1568 height 741
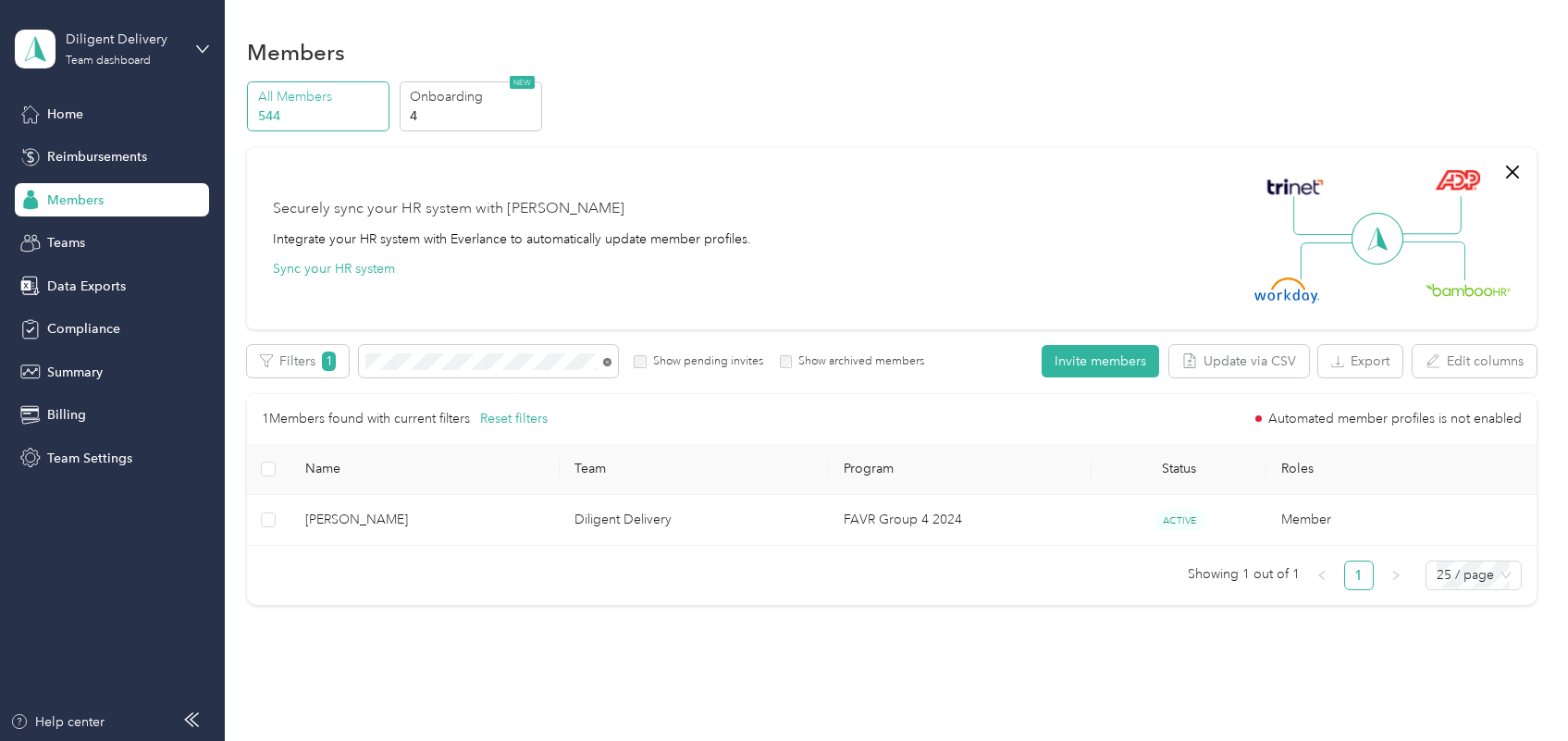
click at [604, 361] on icon at bounding box center [607, 362] width 8 height 8
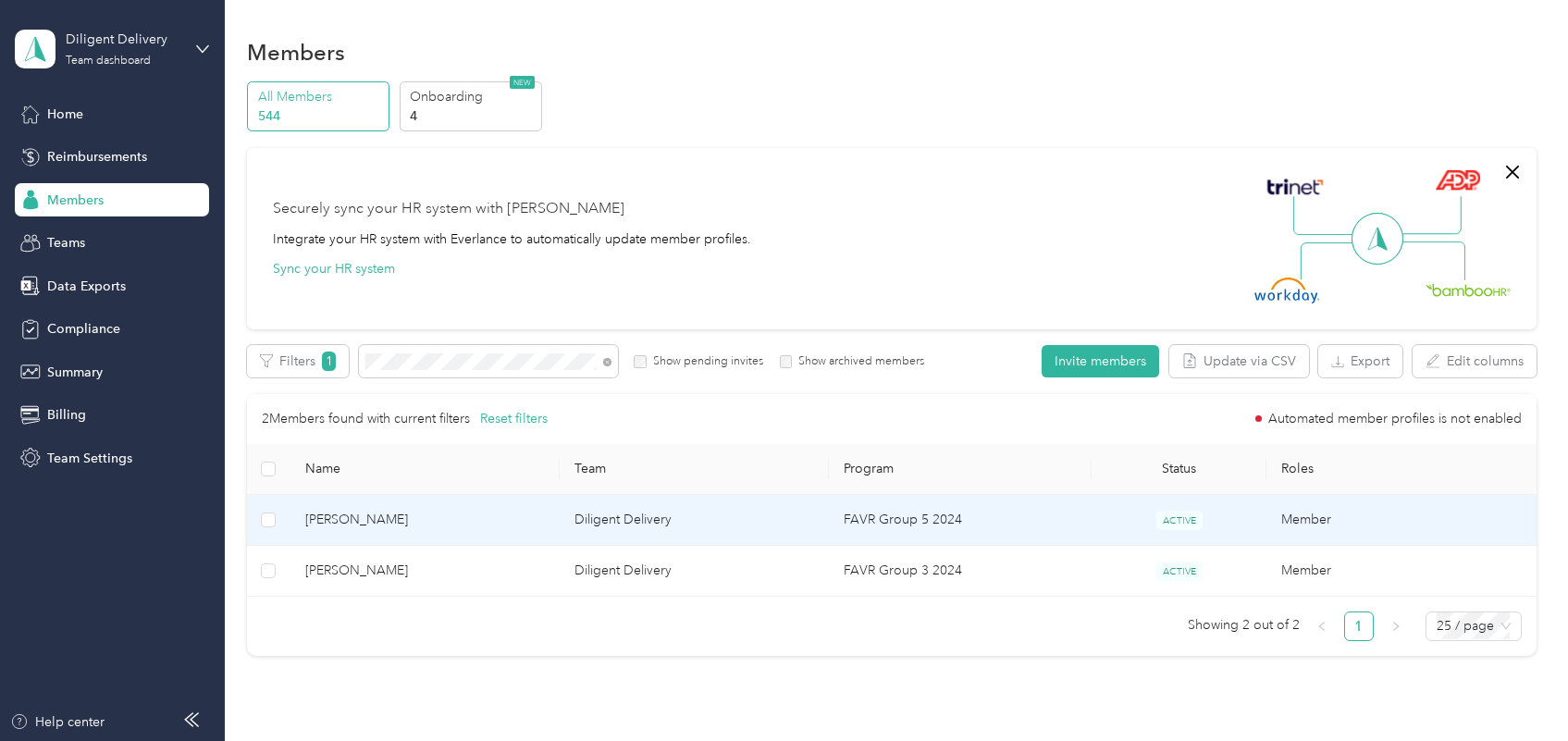
click at [450, 511] on span "[PERSON_NAME]" at bounding box center [425, 519] width 240 height 20
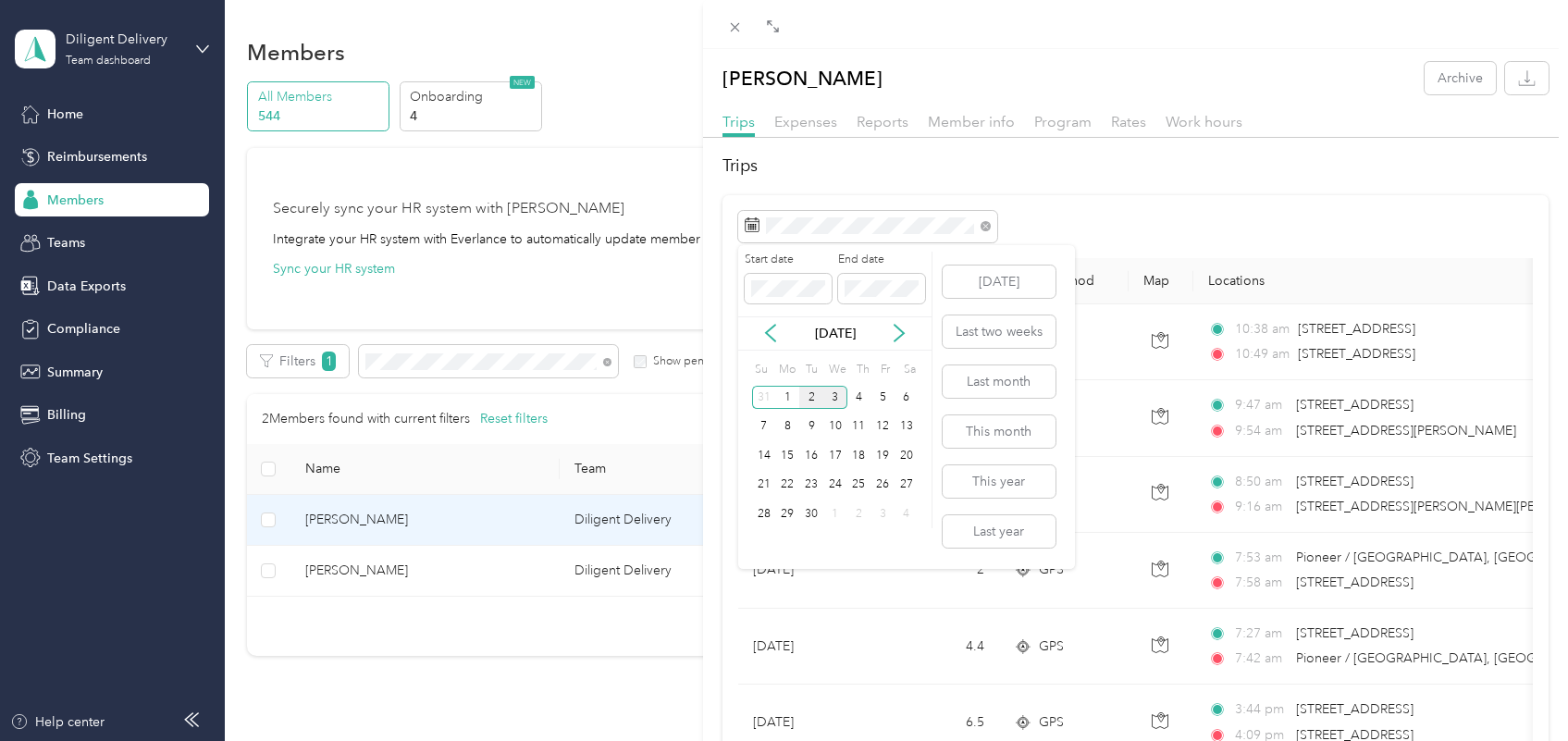
click at [806, 403] on div "2" at bounding box center [811, 397] width 24 height 23
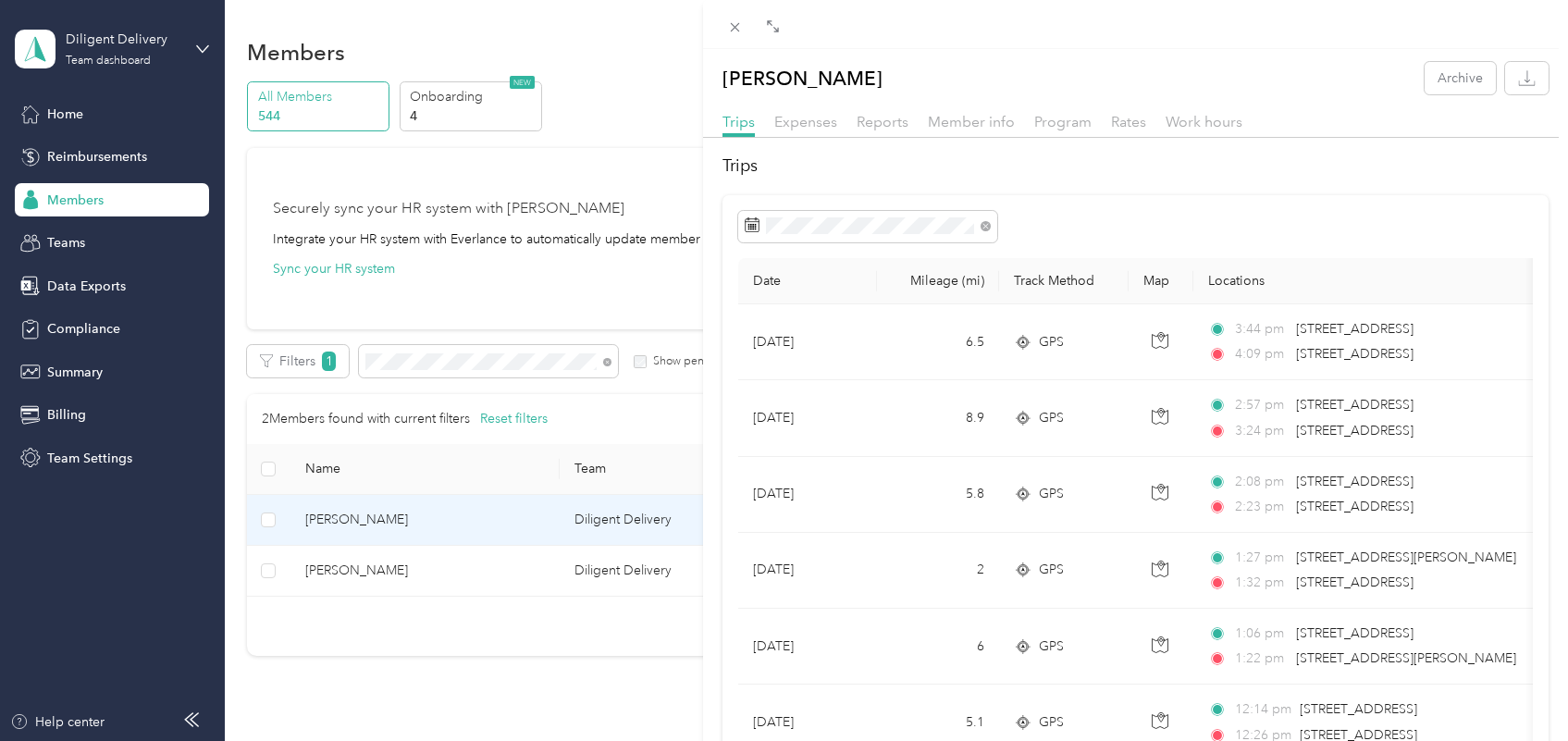
click at [609, 362] on div "[PERSON_NAME] Archive Trips Expenses Reports Member info Program Rates Work hou…" at bounding box center [784, 370] width 1568 height 741
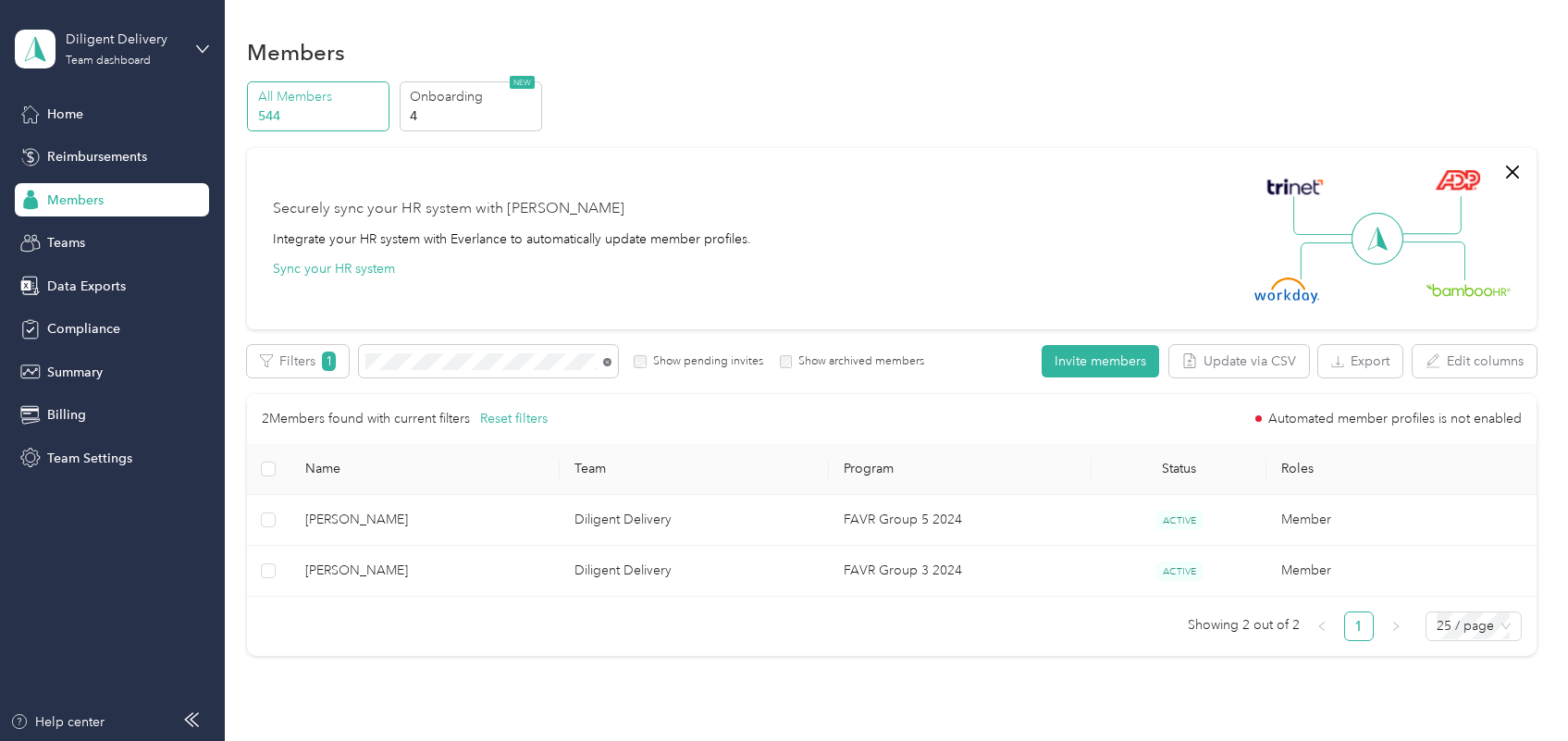
click at [607, 363] on icon at bounding box center [607, 362] width 8 height 8
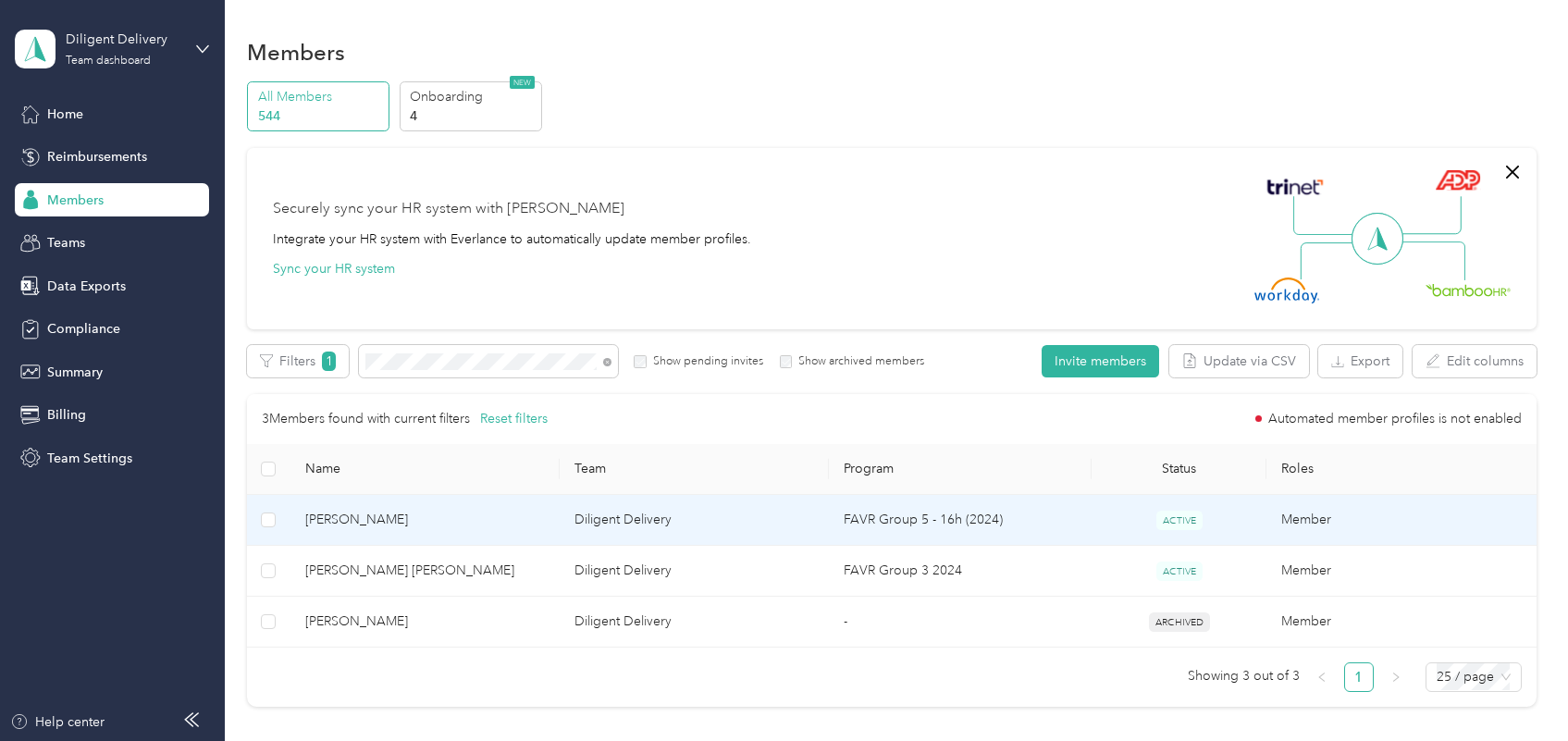
click at [447, 520] on span "[PERSON_NAME]" at bounding box center [425, 519] width 240 height 20
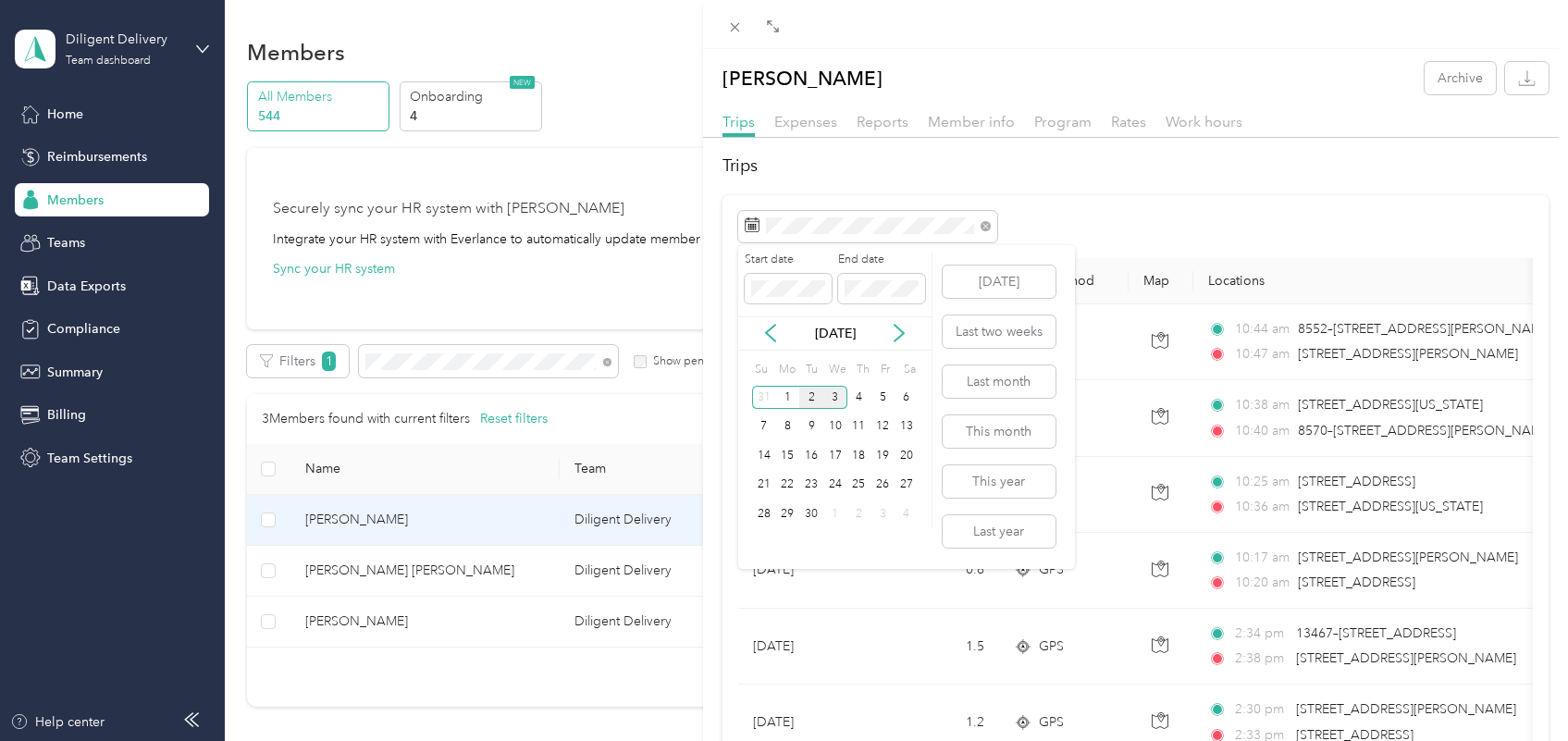
click at [805, 395] on div "2" at bounding box center [811, 397] width 24 height 23
